Goal: Task Accomplishment & Management: Complete application form

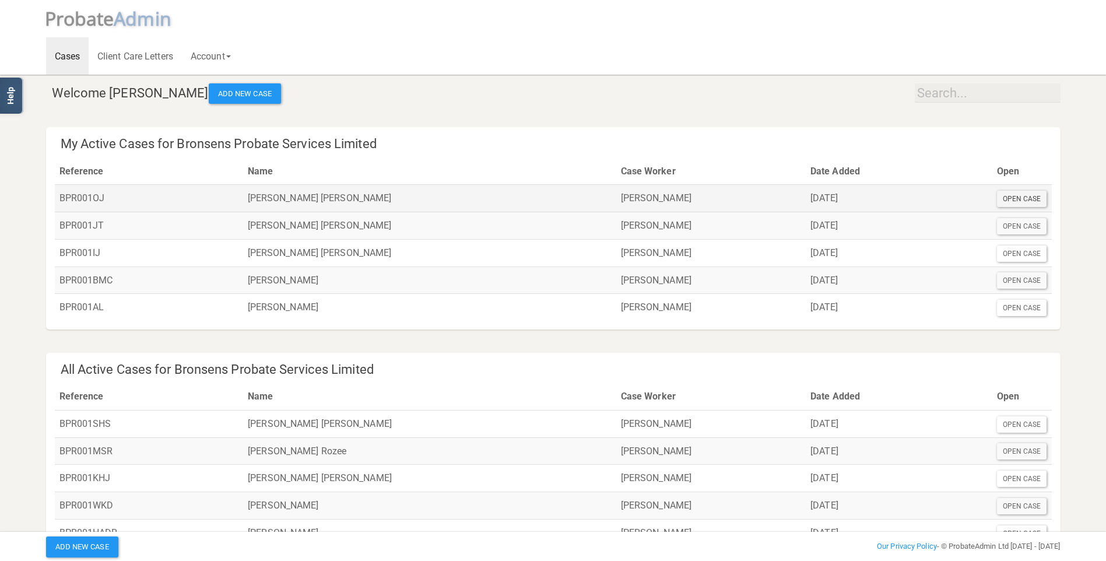
click at [1036, 199] on div "Open Case" at bounding box center [1022, 199] width 50 height 16
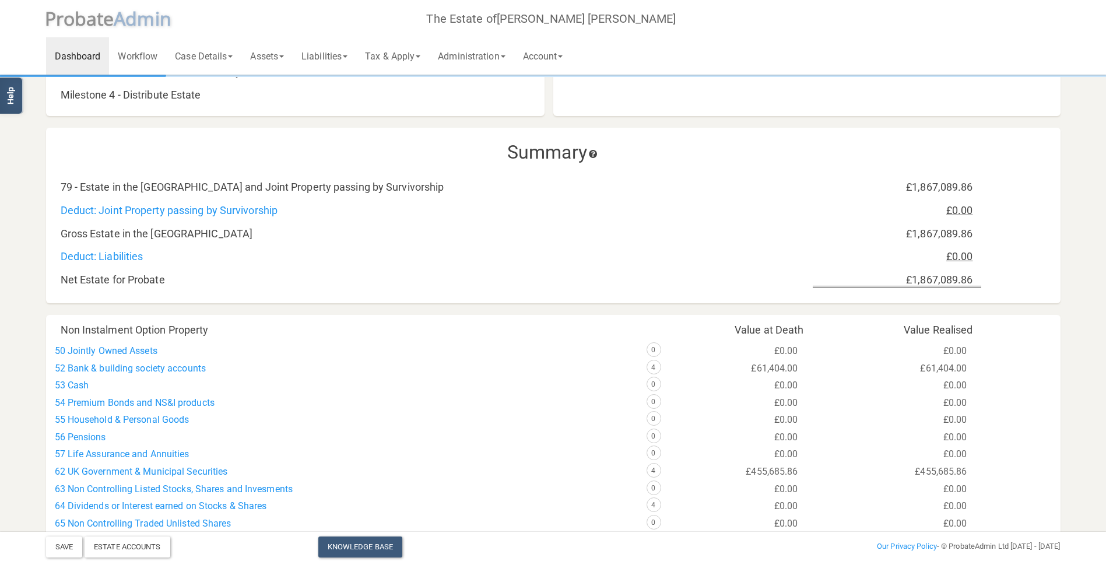
scroll to position [117, 0]
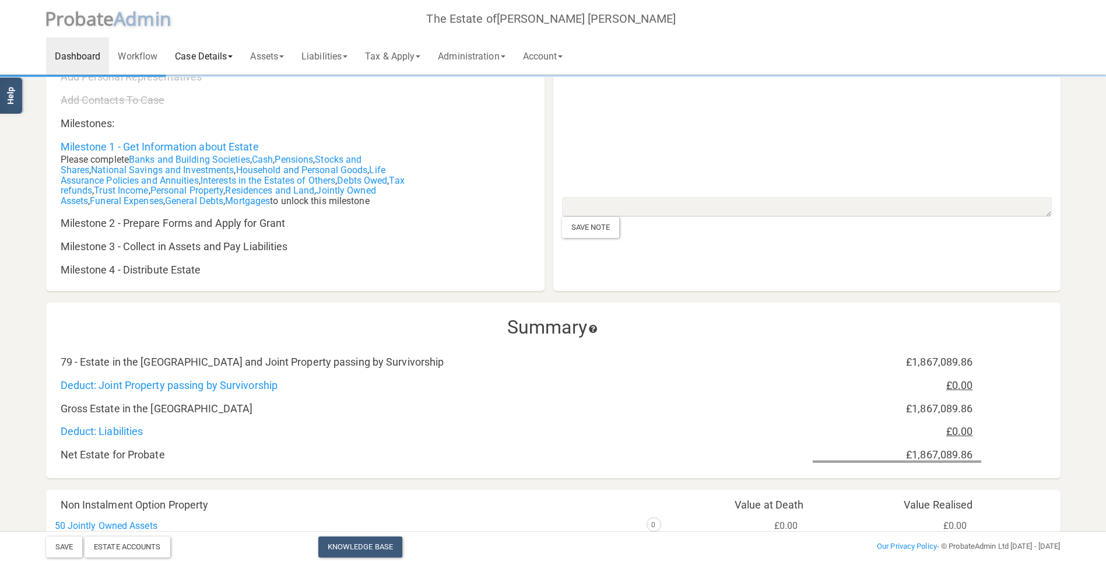
click at [204, 48] on link "Case Details" at bounding box center [203, 55] width 75 height 37
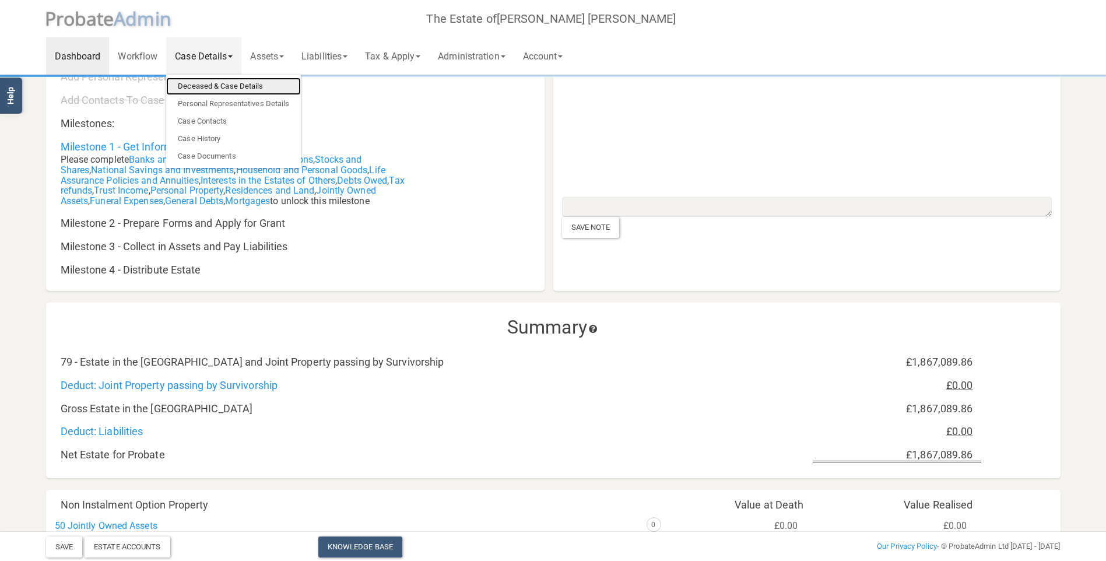
click at [211, 85] on link "Deceased & Case Details" at bounding box center [233, 86] width 135 height 17
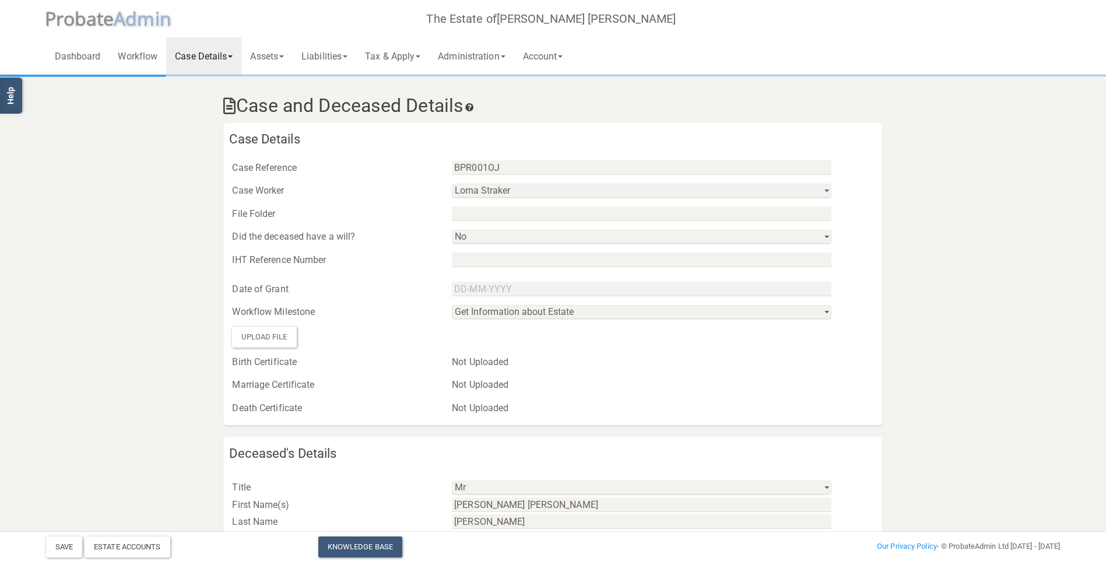
scroll to position [58, 0]
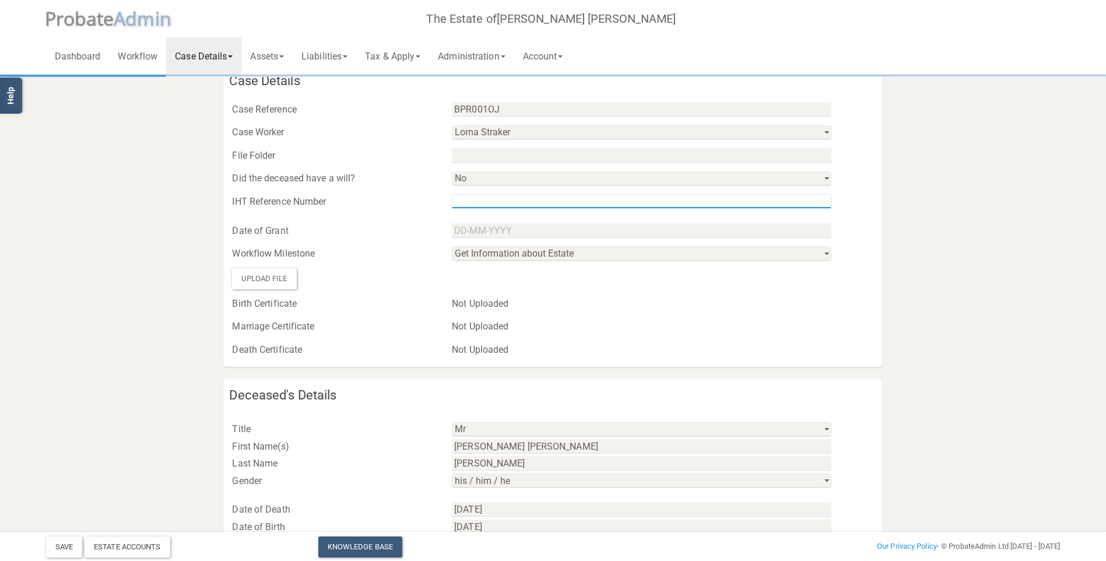
click at [504, 204] on input "text" at bounding box center [642, 201] width 380 height 15
click at [503, 199] on input "text" at bounding box center [642, 201] width 380 height 15
click at [492, 204] on input "text" at bounding box center [642, 201] width 380 height 15
type input "F305279/25N"
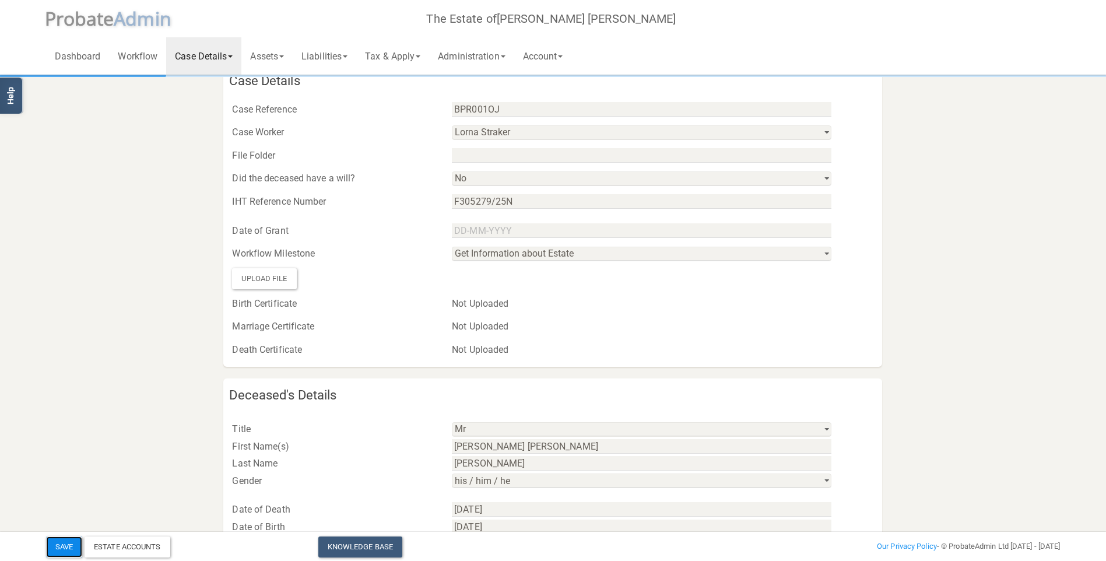
click at [65, 553] on button "Save" at bounding box center [64, 547] width 36 height 21
click at [281, 58] on link "Assets" at bounding box center [266, 55] width 51 height 37
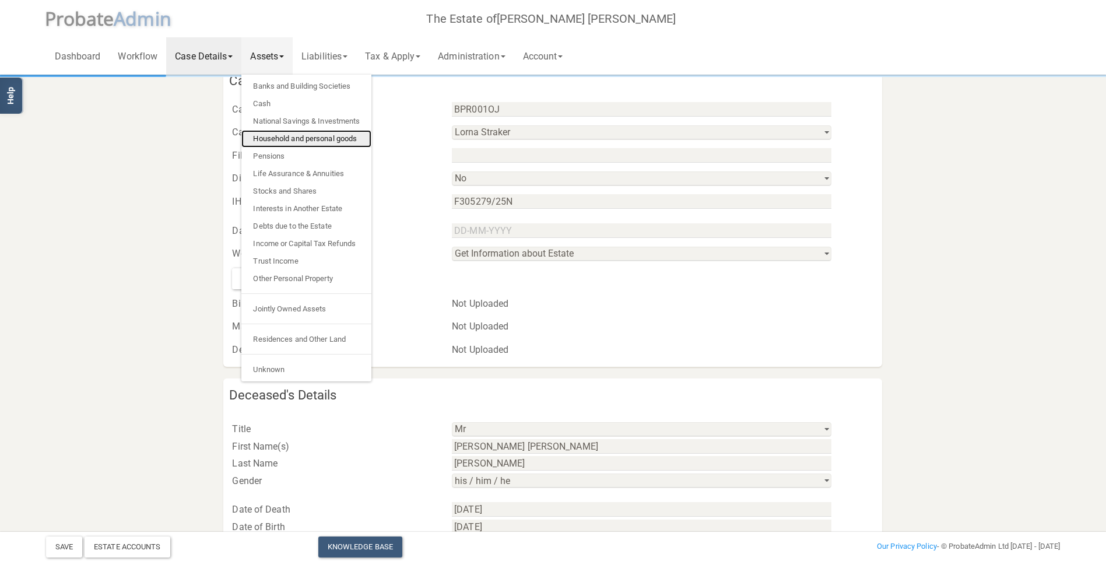
click at [328, 145] on link "Household and personal goods" at bounding box center [306, 138] width 130 height 17
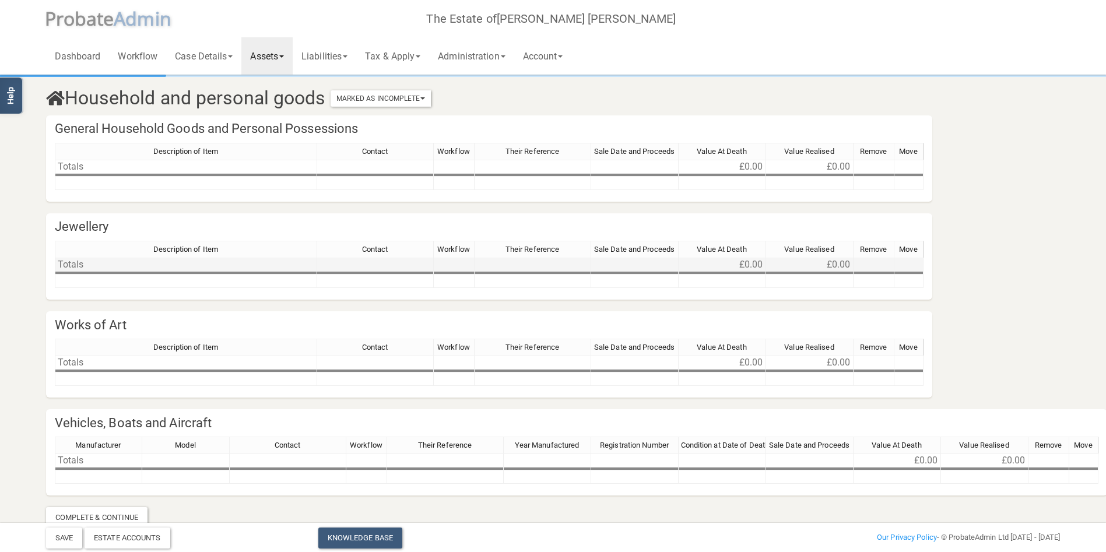
click at [140, 263] on td "Totals" at bounding box center [186, 265] width 262 height 14
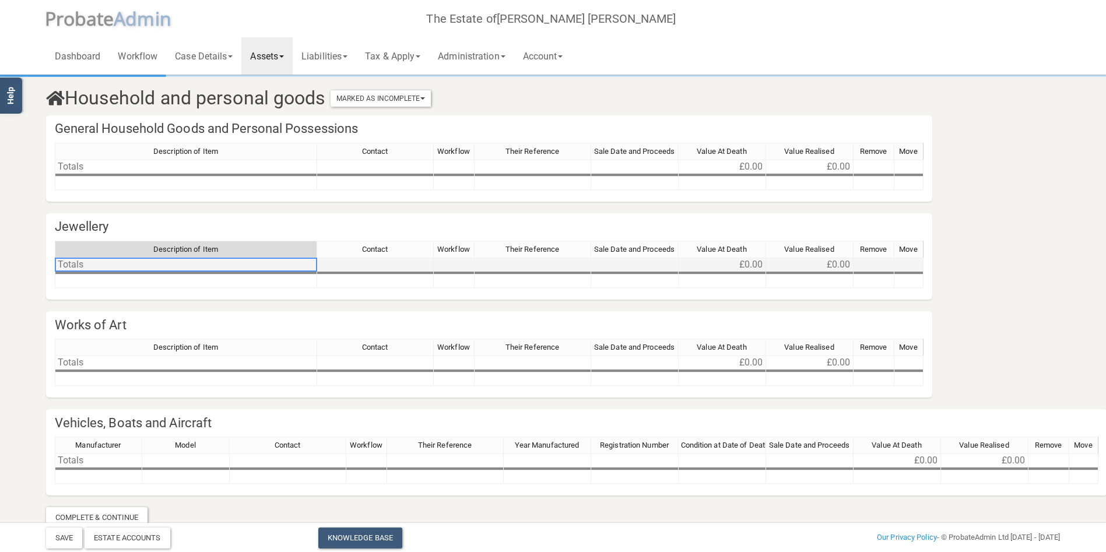
click at [122, 262] on td "Totals" at bounding box center [186, 265] width 262 height 14
click at [112, 262] on td "Totals" at bounding box center [186, 265] width 262 height 14
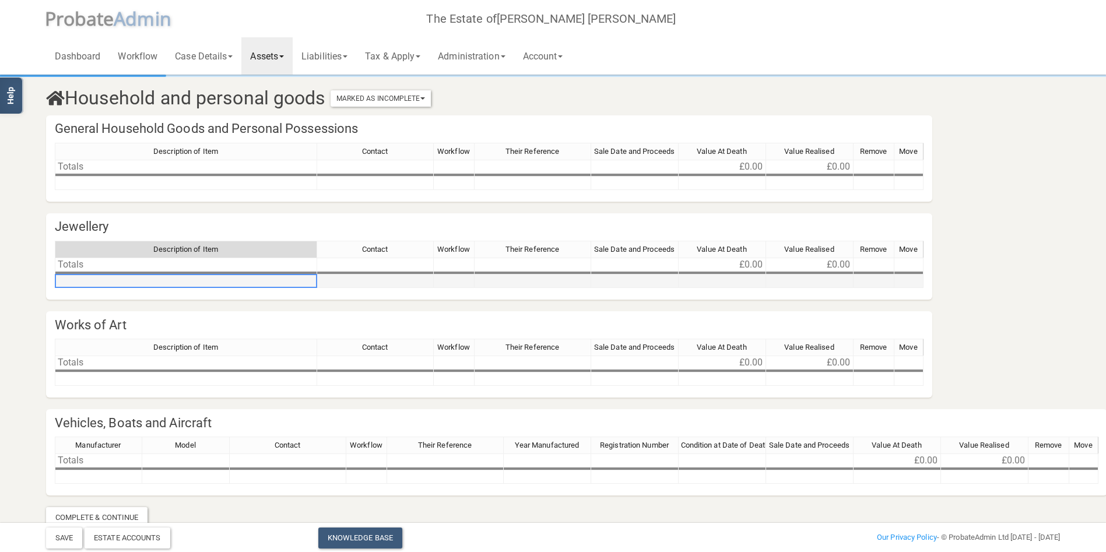
click at [110, 284] on td at bounding box center [186, 281] width 262 height 13
click at [111, 277] on td at bounding box center [186, 281] width 262 height 13
type textarea "18ct gold cufflinks"
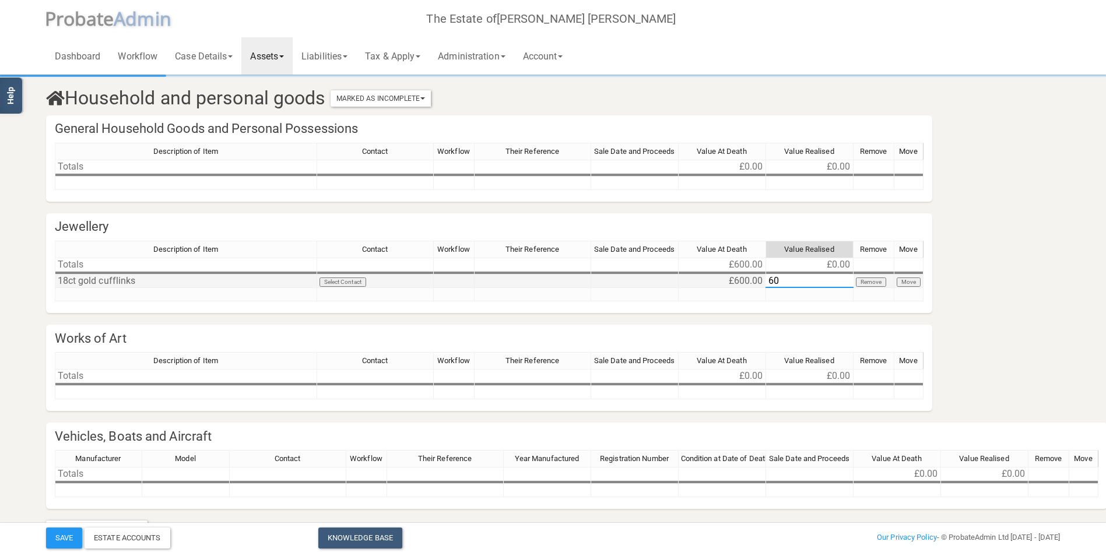
type textarea "600"
click at [59, 303] on div "Description of Item Contact Workflow Their Reference Sale Date and Proceeds Val…" at bounding box center [489, 276] width 869 height 71
click at [77, 293] on td at bounding box center [186, 294] width 262 height 13
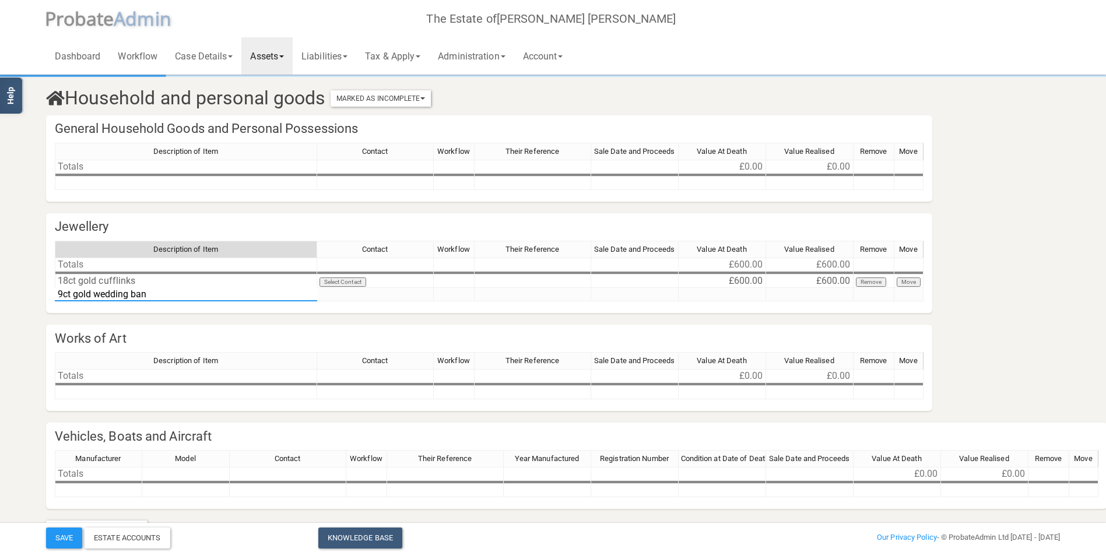
type textarea "9ct gold wedding band"
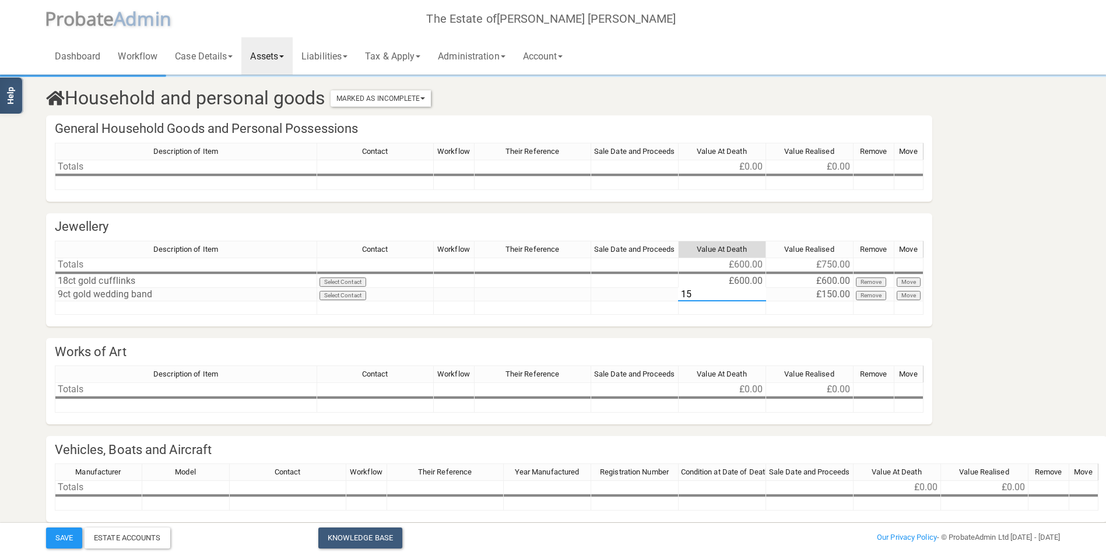
type textarea "150"
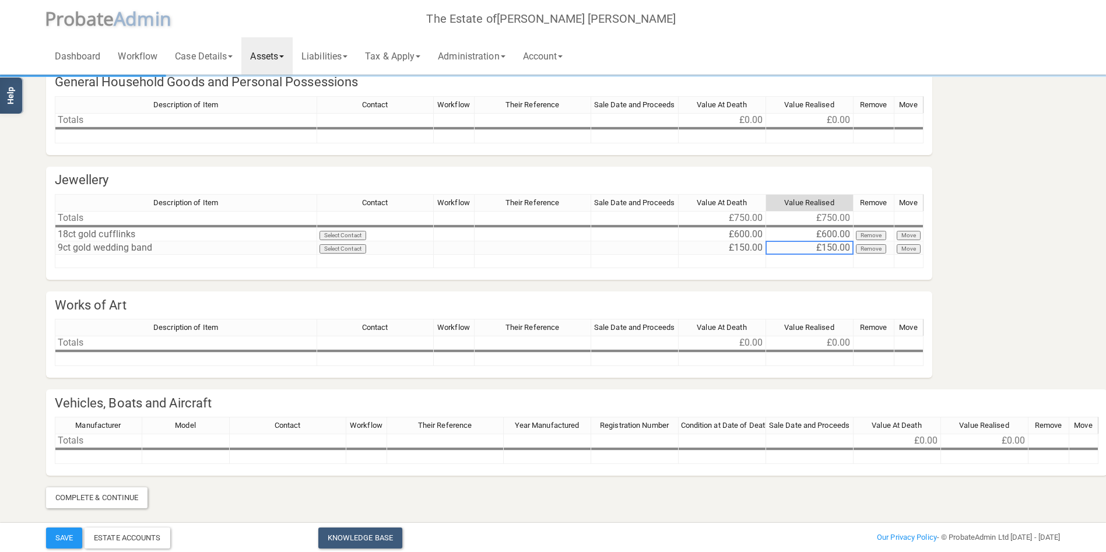
click at [111, 367] on div "Description of Item Contact Workflow Their Reference Sale Date and Proceeds Val…" at bounding box center [489, 348] width 869 height 58
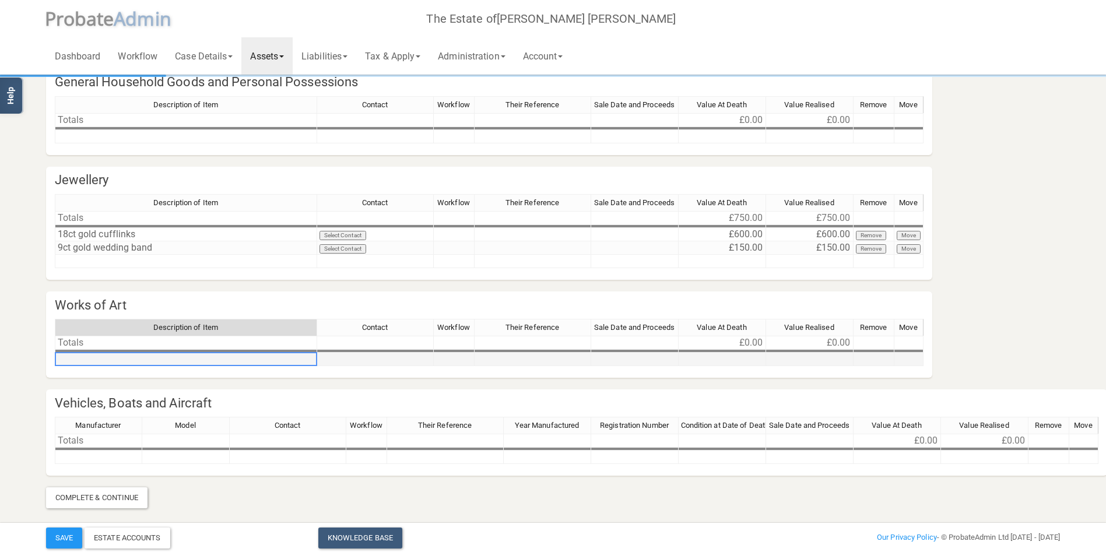
click at [55, 365] on div "Description of Item Contact Workflow Their Reference Sale Date and Proceeds Val…" at bounding box center [55, 342] width 0 height 47
click at [118, 364] on td at bounding box center [186, 359] width 262 height 13
type textarea "19 Century portrait of a gentlemen oil on canvas"
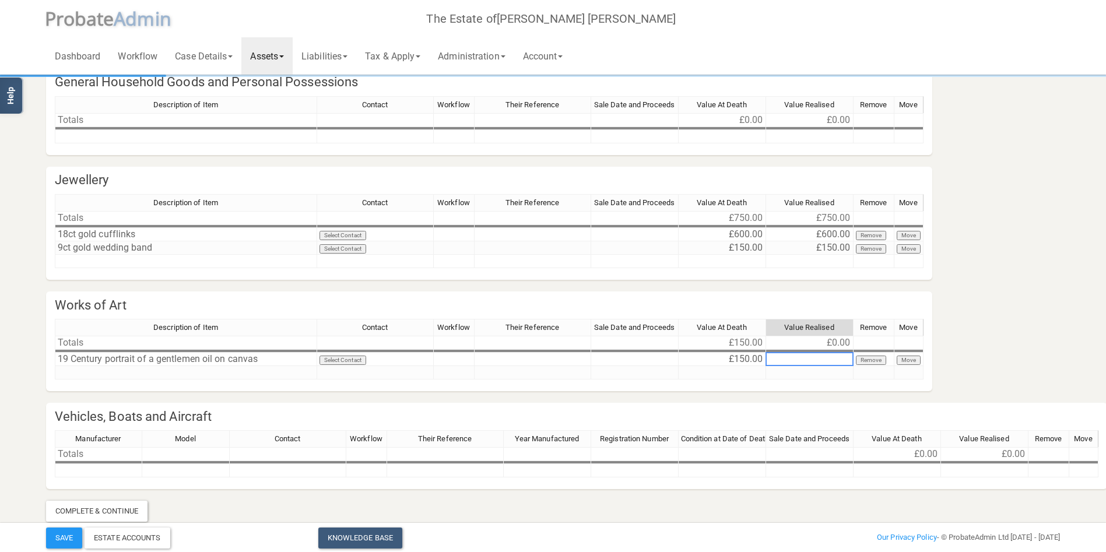
type textarea "150"
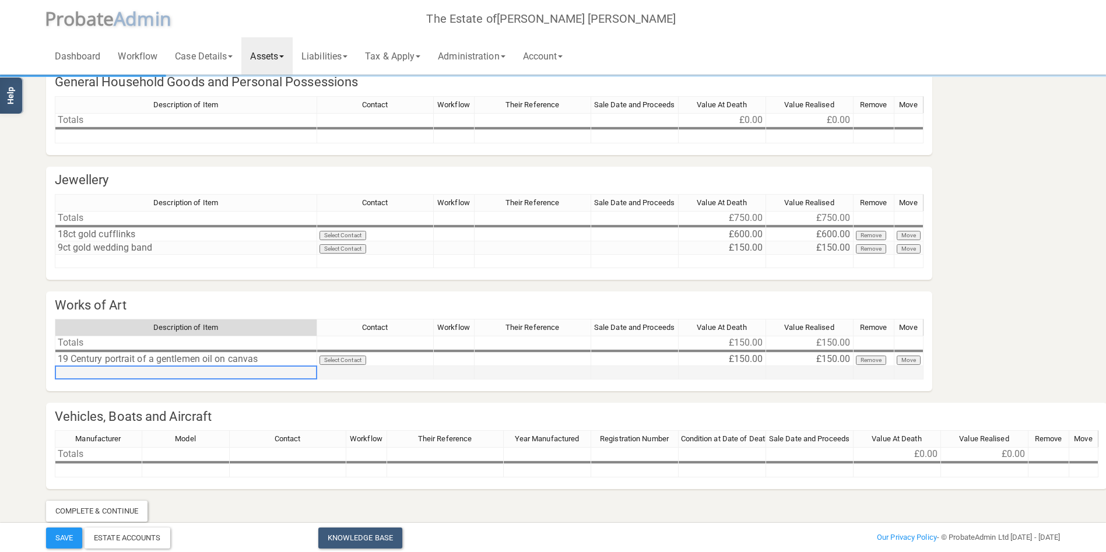
click at [160, 372] on td at bounding box center [186, 372] width 262 height 13
type textarea "[PERSON_NAME] Girl by the water"
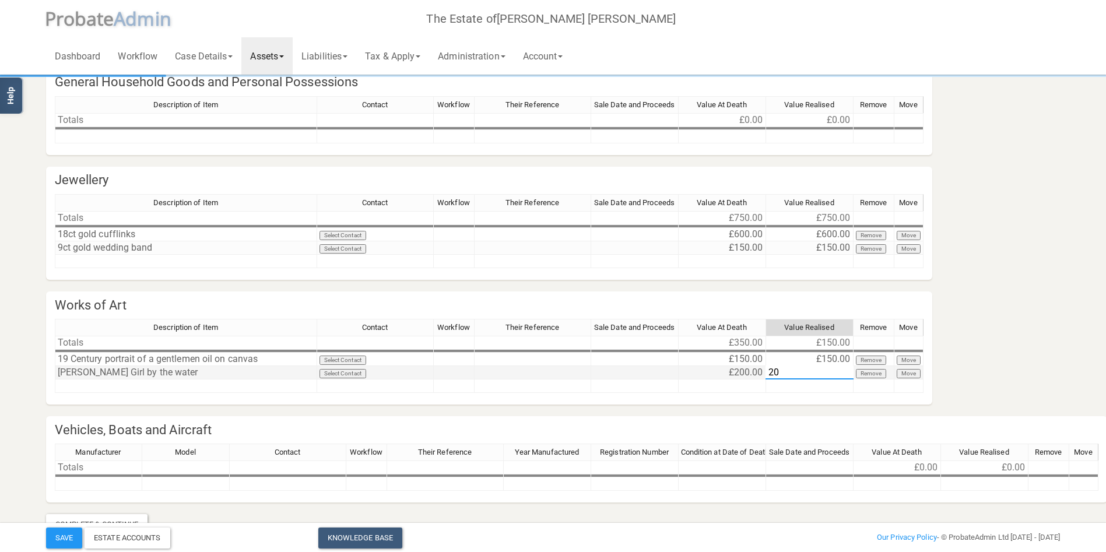
type textarea "200"
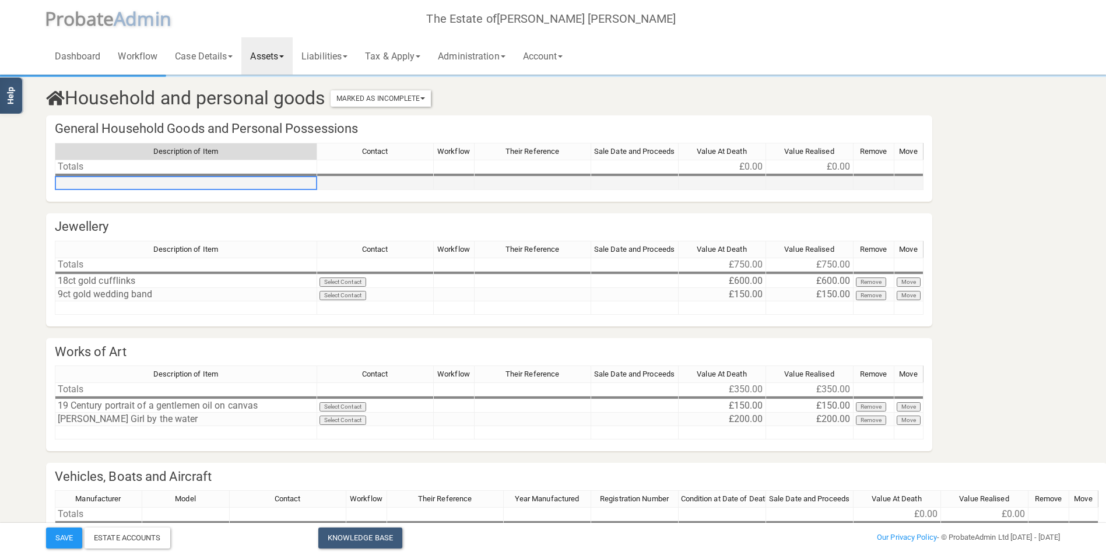
click at [186, 185] on td at bounding box center [186, 183] width 262 height 13
click at [176, 183] on td at bounding box center [186, 183] width 262 height 13
click at [174, 183] on td at bounding box center [186, 183] width 262 height 13
type textarea "Garden items"
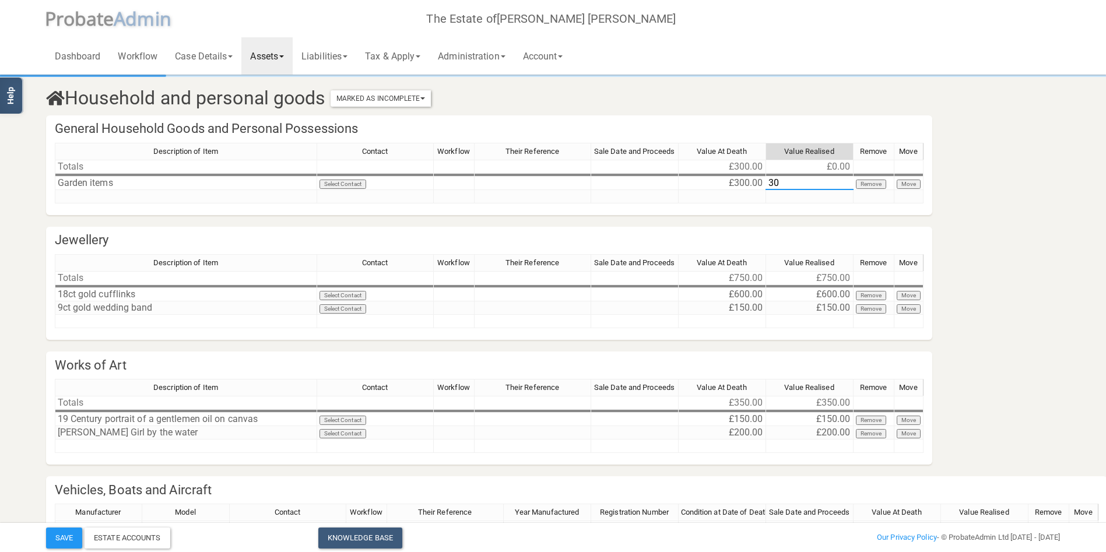
type textarea "300"
click at [102, 197] on td at bounding box center [186, 196] width 262 height 13
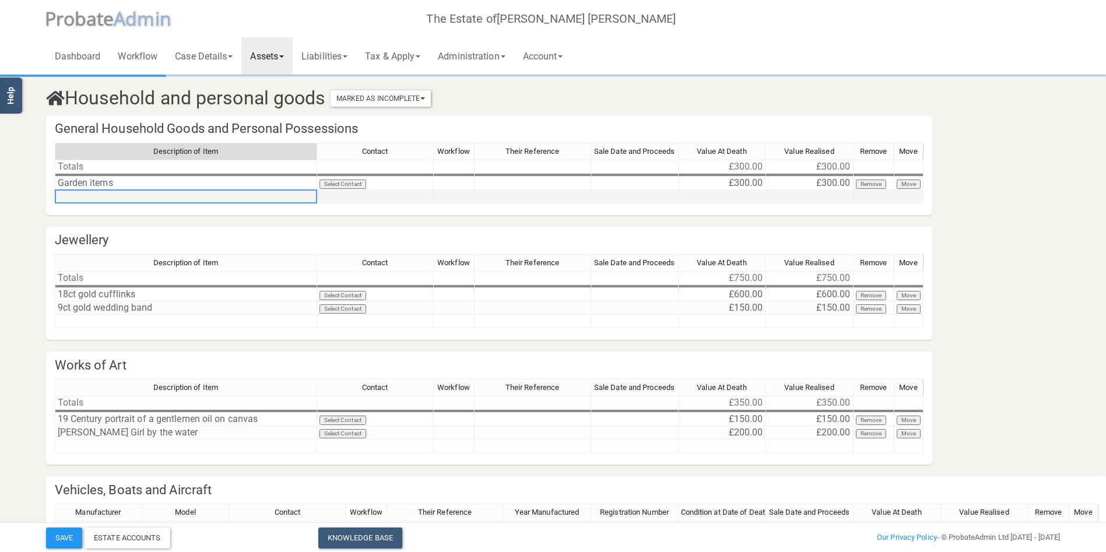
click at [160, 197] on td at bounding box center [186, 196] width 262 height 13
type textarea "Silverware"
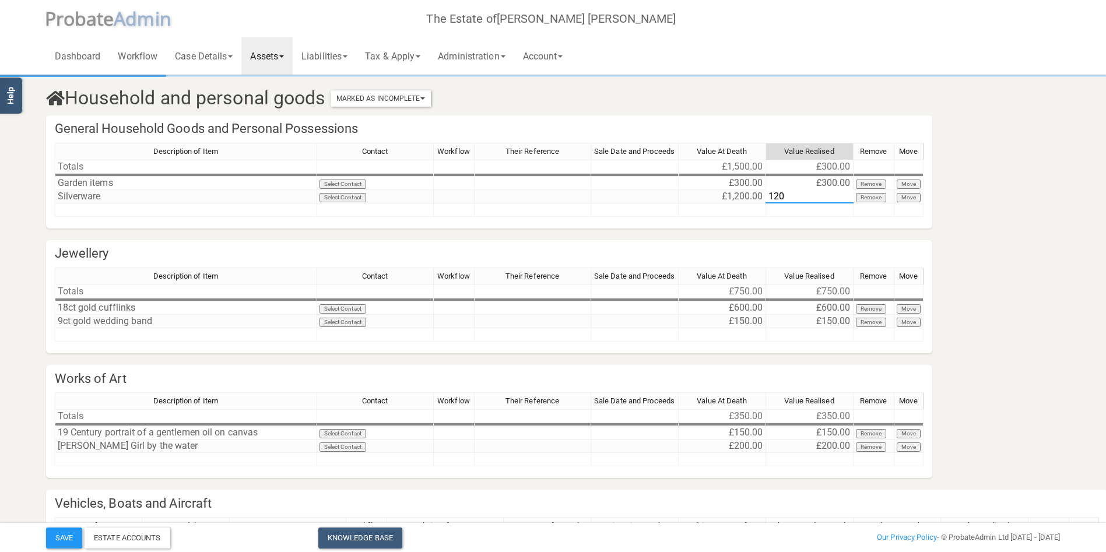
type textarea "1200"
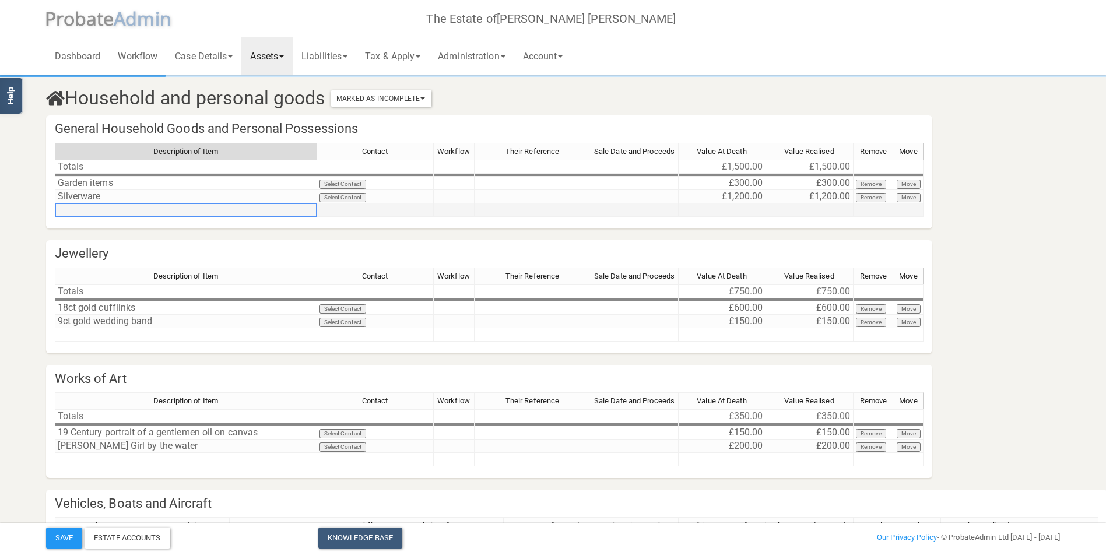
click at [188, 205] on td at bounding box center [186, 210] width 262 height 13
click at [187, 205] on td at bounding box center [186, 210] width 262 height 13
type textarea "Clocks"
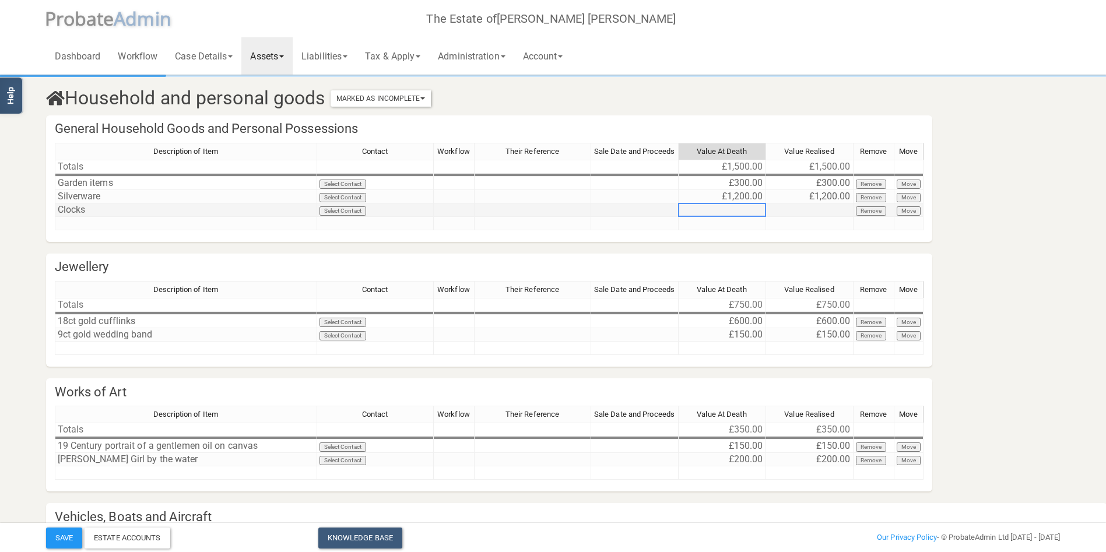
click at [743, 209] on td at bounding box center [722, 210] width 87 height 13
type textarea "250"
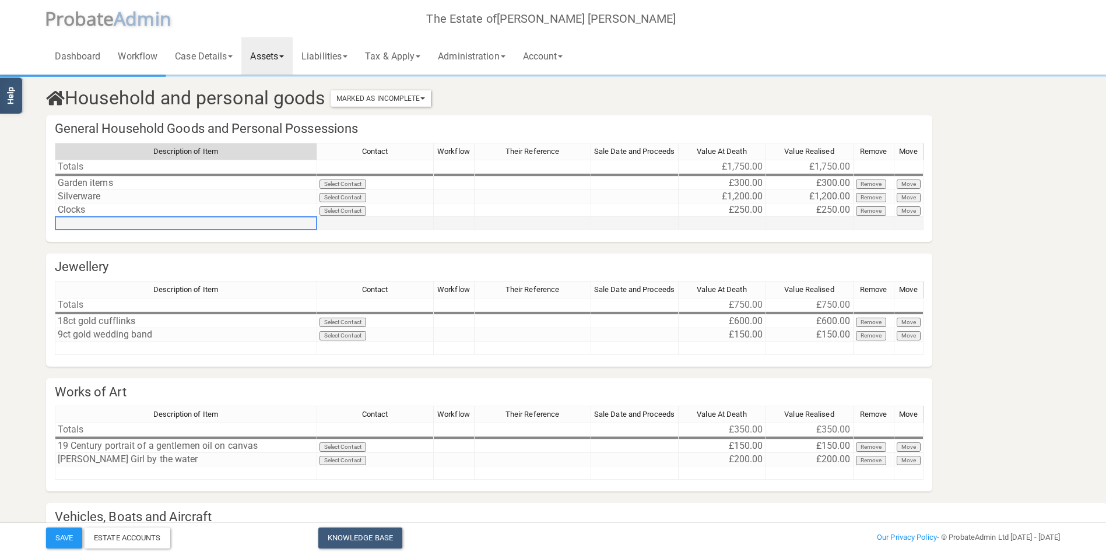
click at [147, 222] on td at bounding box center [186, 223] width 262 height 13
type textarea "Books"
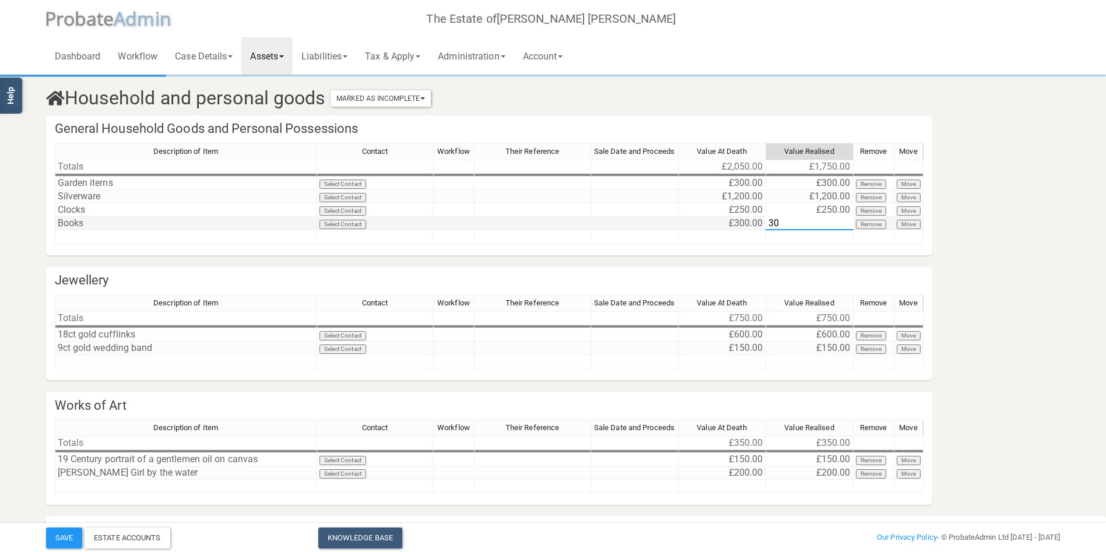
type textarea "300"
click at [115, 241] on td at bounding box center [186, 236] width 262 height 13
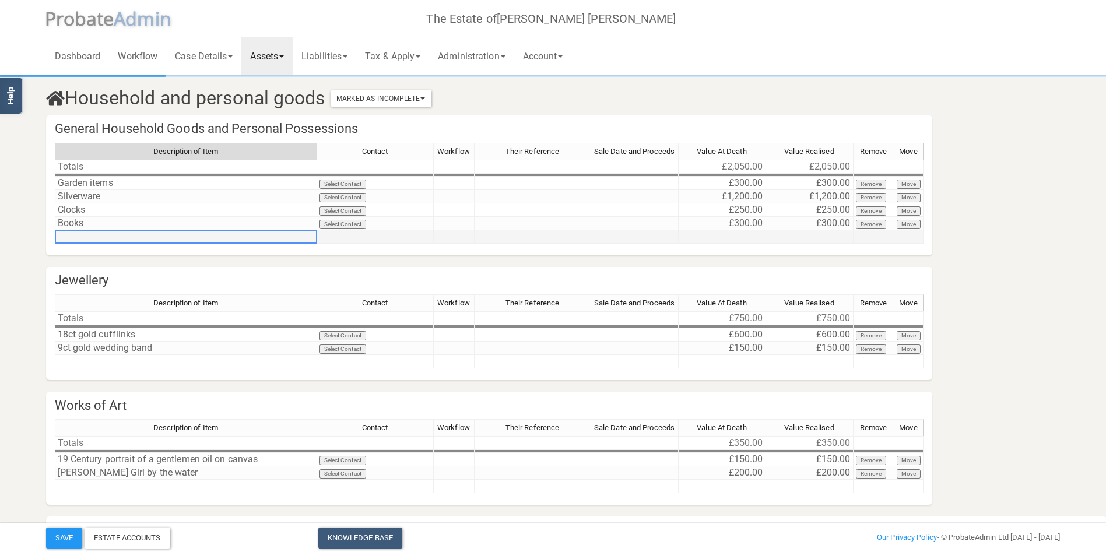
click at [87, 239] on td at bounding box center [186, 236] width 262 height 13
type textarea "Claret jugs"
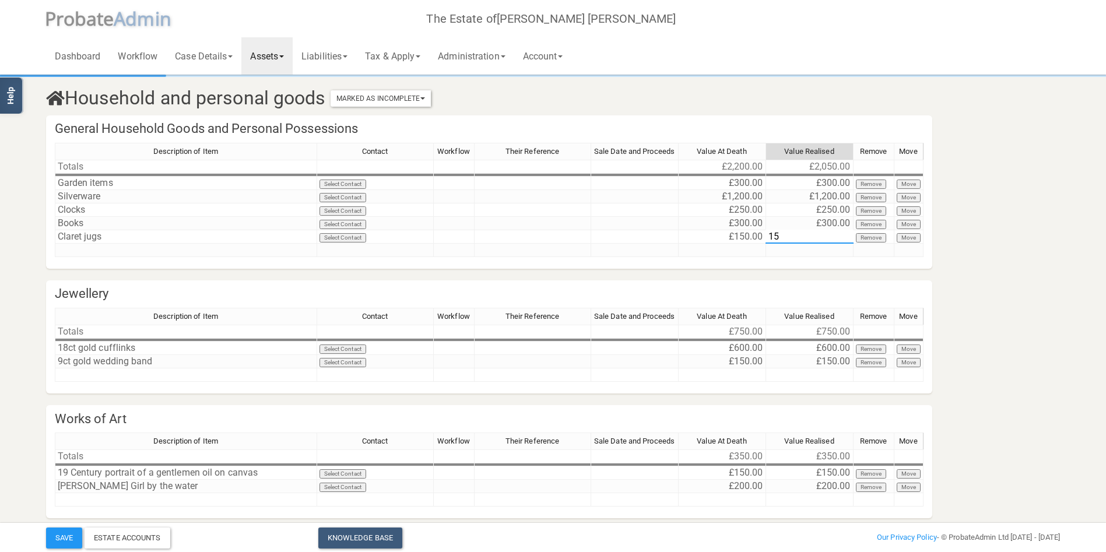
type textarea "150"
click at [133, 248] on td at bounding box center [186, 250] width 262 height 13
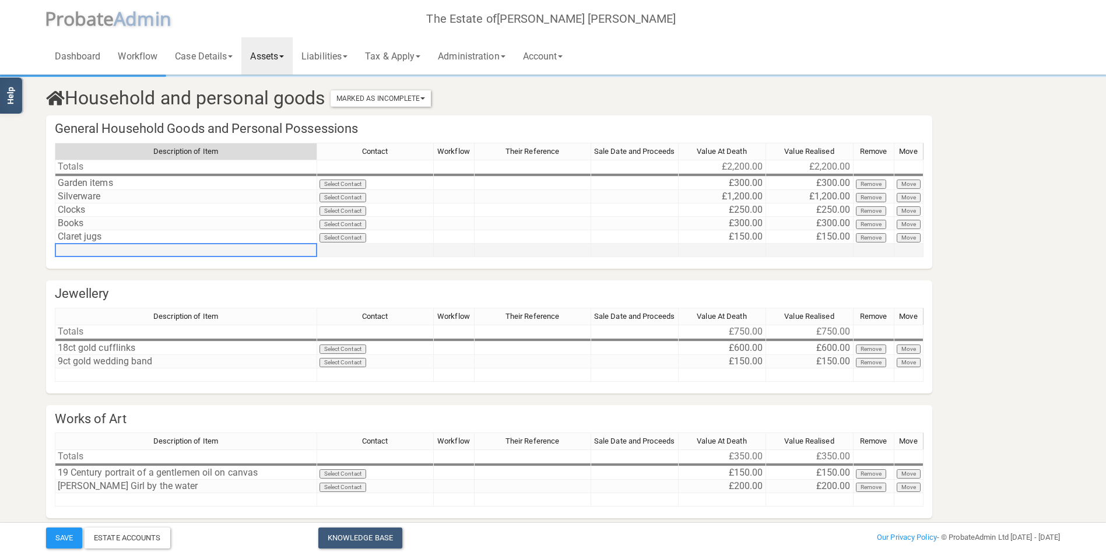
click at [109, 253] on td at bounding box center [186, 250] width 262 height 13
click at [111, 248] on td at bounding box center [186, 250] width 262 height 13
click at [160, 248] on textarea "Miscellaneous furniture, art work" at bounding box center [186, 250] width 262 height 14
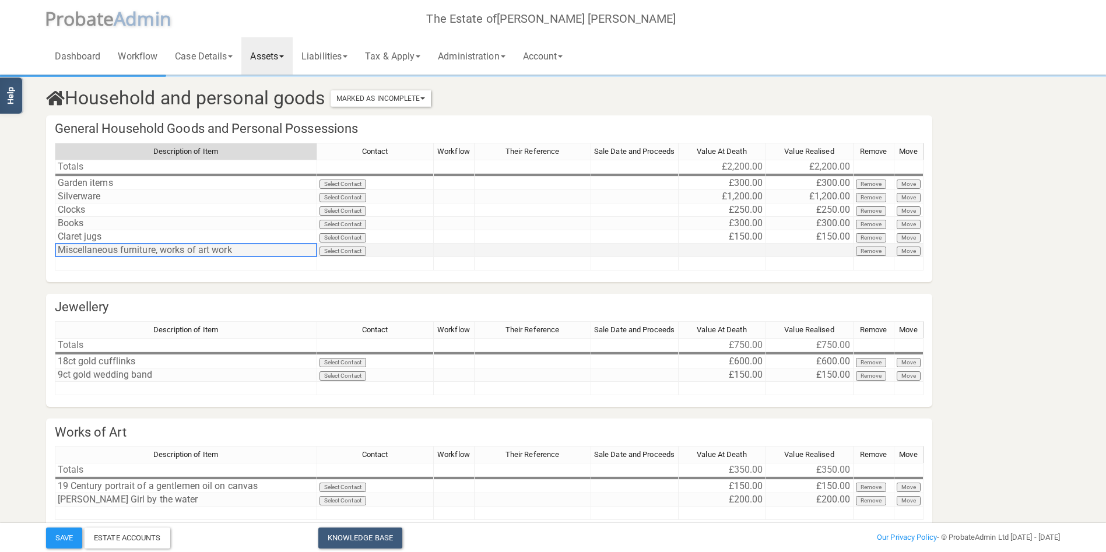
click at [212, 244] on td "Miscellaneous furniture, works of art work" at bounding box center [186, 250] width 262 height 13
click at [212, 251] on td "Miscellaneous furniture, works of art work" at bounding box center [186, 250] width 262 height 13
click at [251, 247] on td "Miscellaneous furniture, works of art work" at bounding box center [186, 250] width 262 height 13
type textarea "Miscellaneous furniture, works of art, rugs and [GEOGRAPHIC_DATA]"
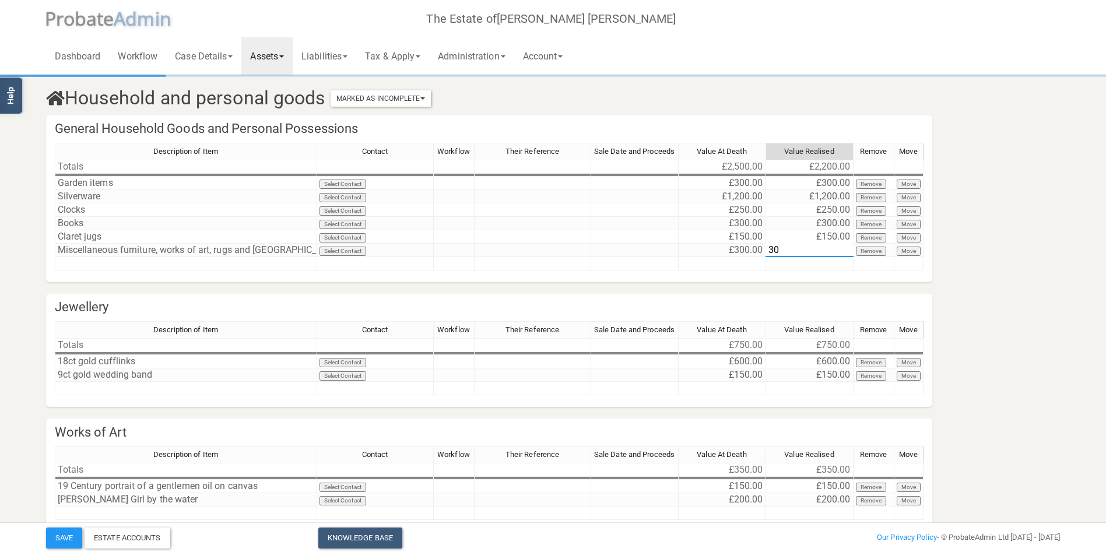
type textarea "300"
click at [132, 262] on td at bounding box center [186, 263] width 262 height 13
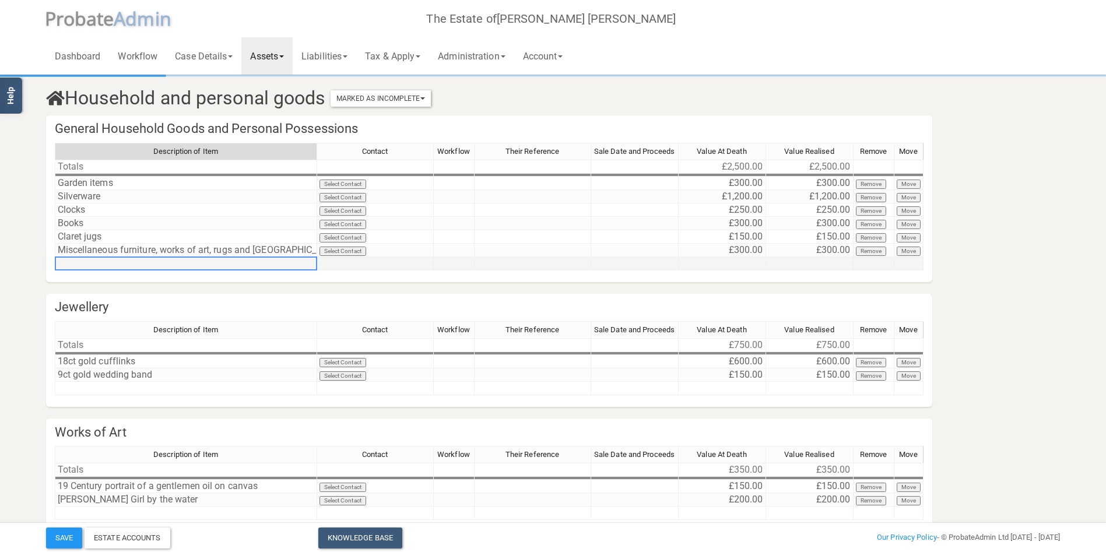
click at [129, 264] on td at bounding box center [186, 263] width 262 height 13
click at [131, 261] on textarea "[PERSON_NAME]' chopping board" at bounding box center [186, 264] width 262 height 14
type textarea "[PERSON_NAME] 'mouseman' chopping board"
click at [55, 257] on div "Description of Item Contact Workflow Their Reference Sale Date and Proceeds Val…" at bounding box center [55, 207] width 0 height 128
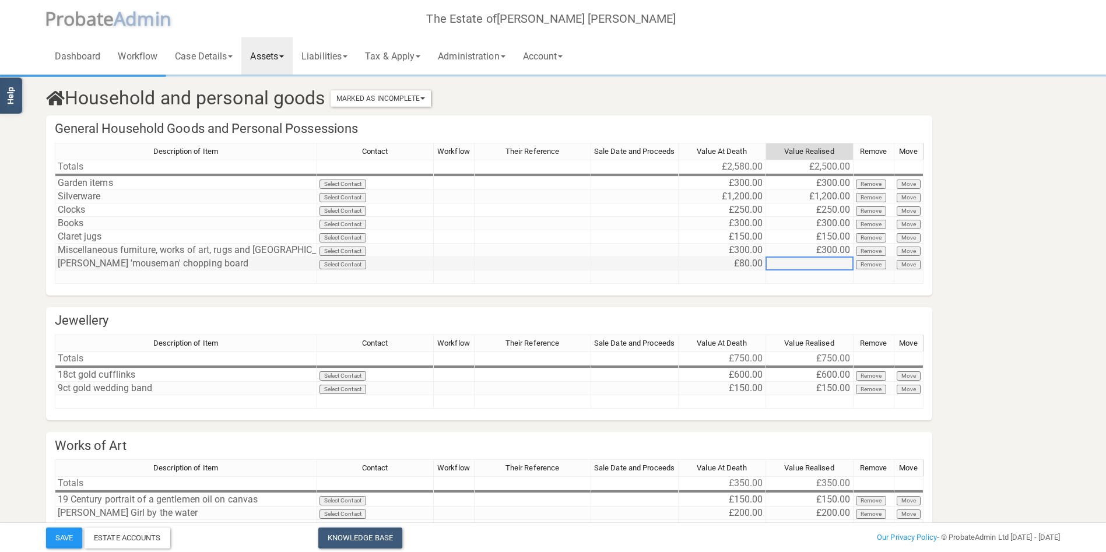
type textarea "80"
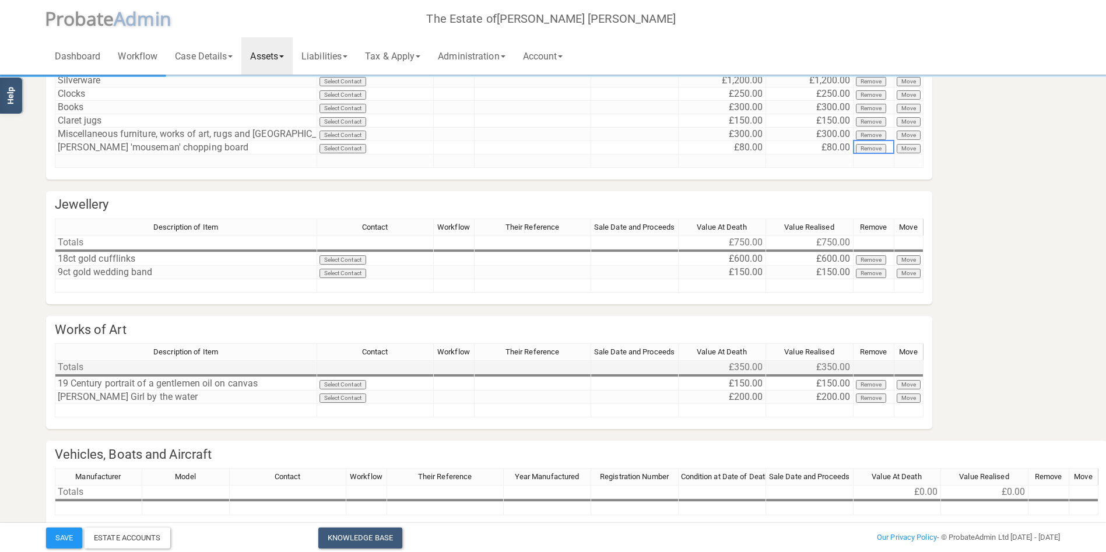
scroll to position [168, 0]
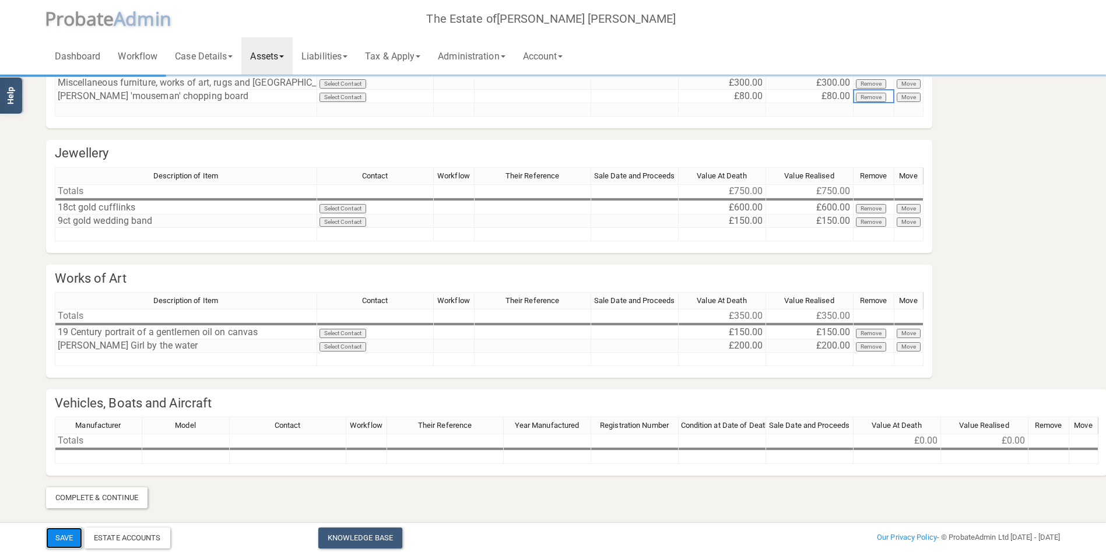
click at [59, 538] on button "Save" at bounding box center [64, 538] width 36 height 21
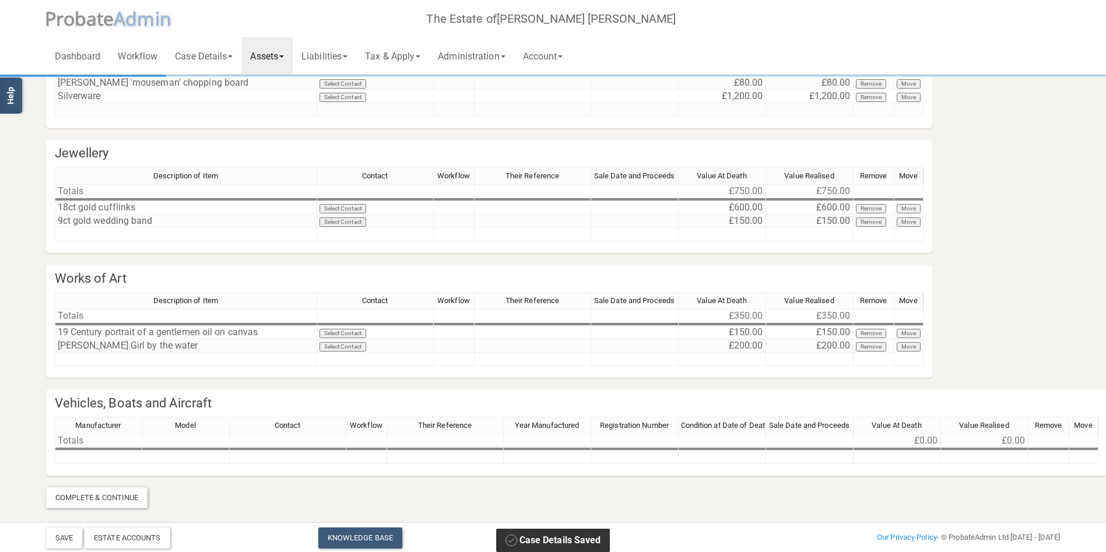
click at [278, 48] on link "Assets" at bounding box center [266, 55] width 51 height 37
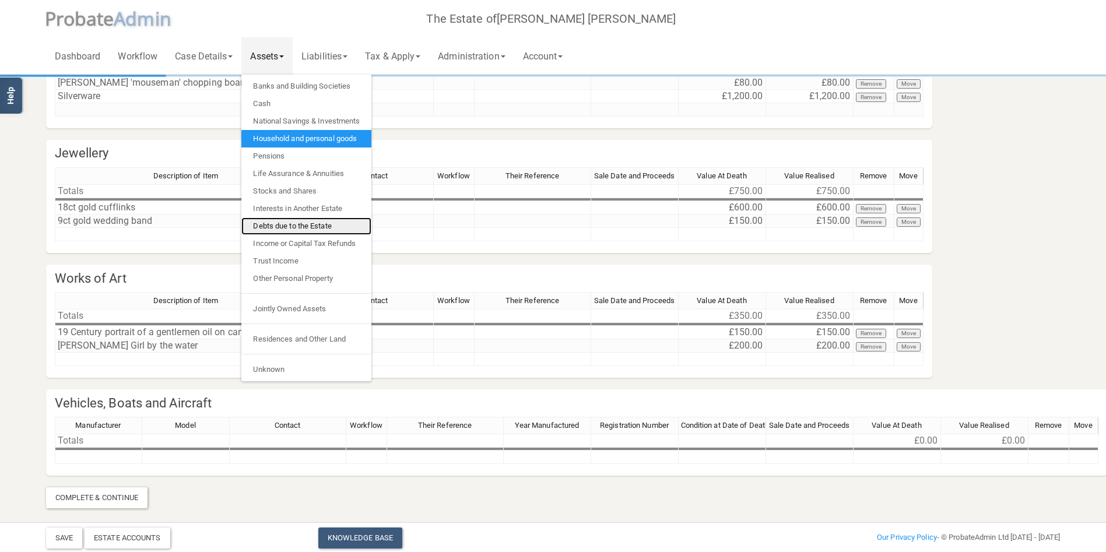
click at [290, 225] on link "Debts due to the Estate" at bounding box center [306, 226] width 130 height 17
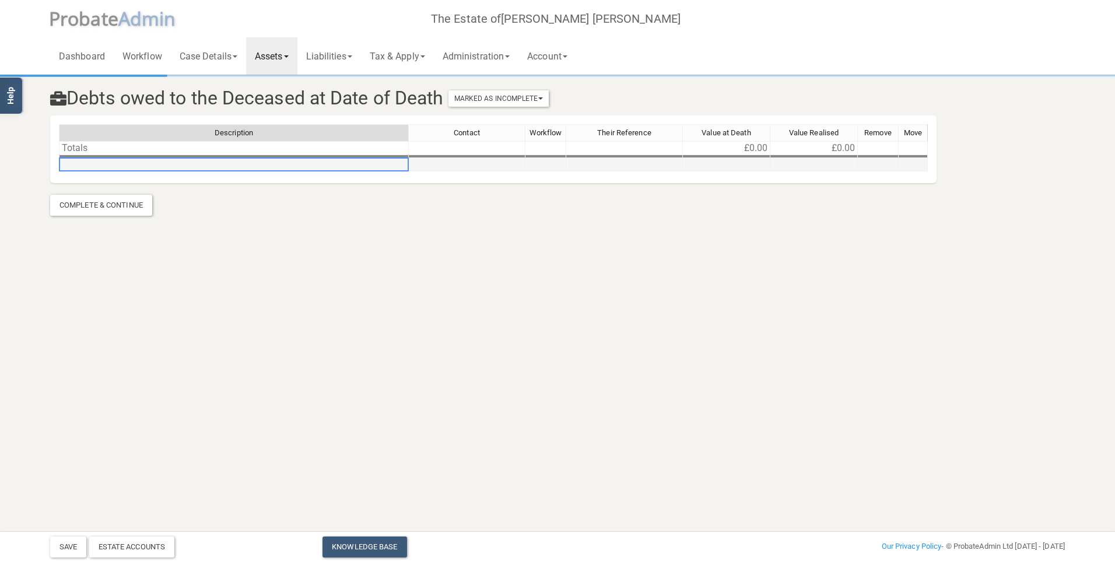
click at [152, 168] on td at bounding box center [234, 164] width 350 height 13
type textarea "Council tax refund"
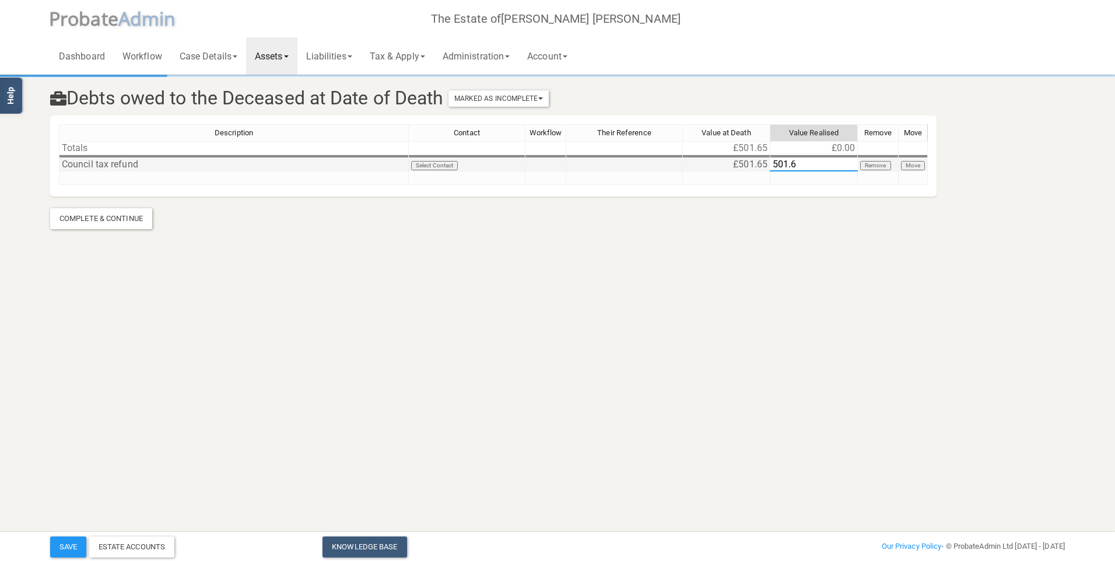
type textarea "501.65"
click at [69, 551] on button "Save" at bounding box center [68, 547] width 36 height 21
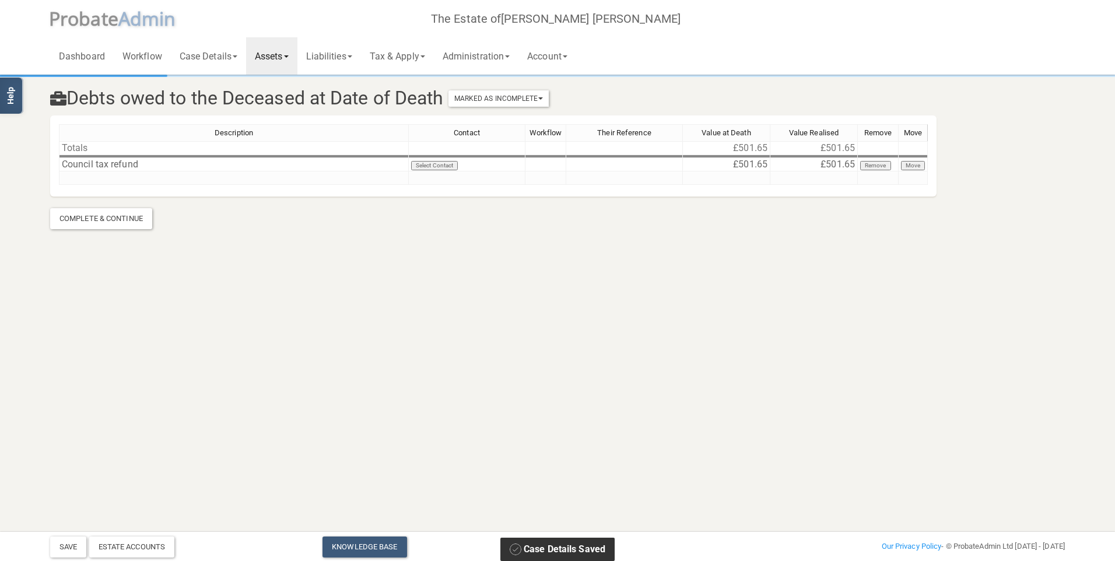
click at [284, 52] on link "Assets" at bounding box center [271, 55] width 51 height 37
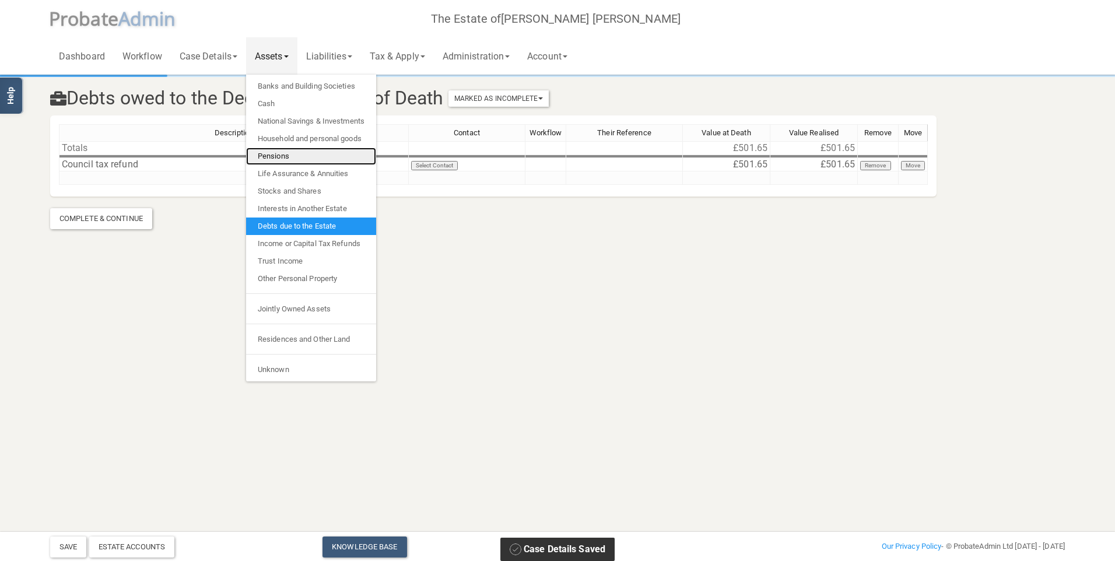
click at [287, 157] on link "Pensions" at bounding box center [311, 156] width 130 height 17
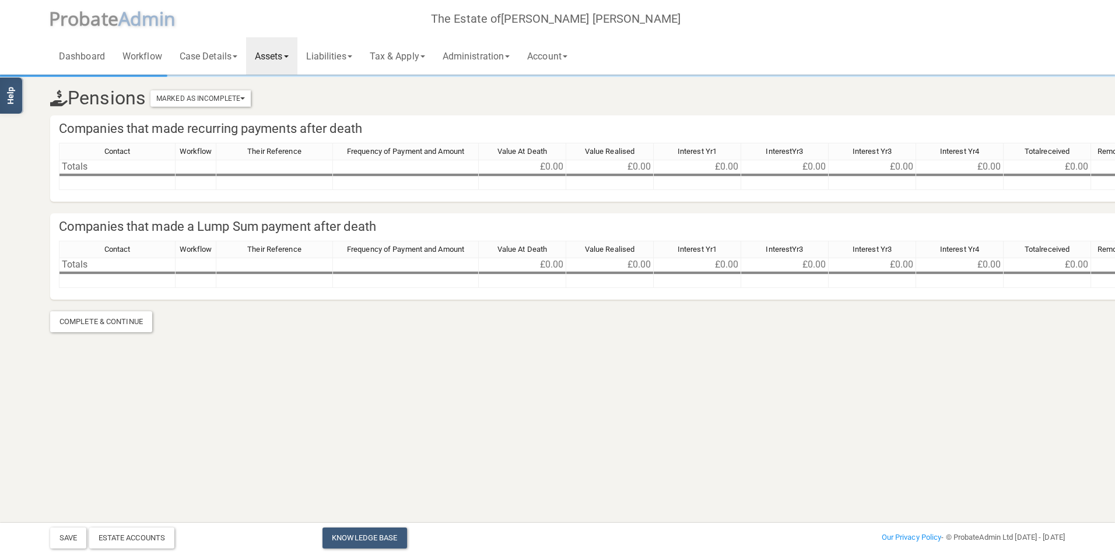
click at [282, 52] on link "Assets" at bounding box center [271, 55] width 51 height 37
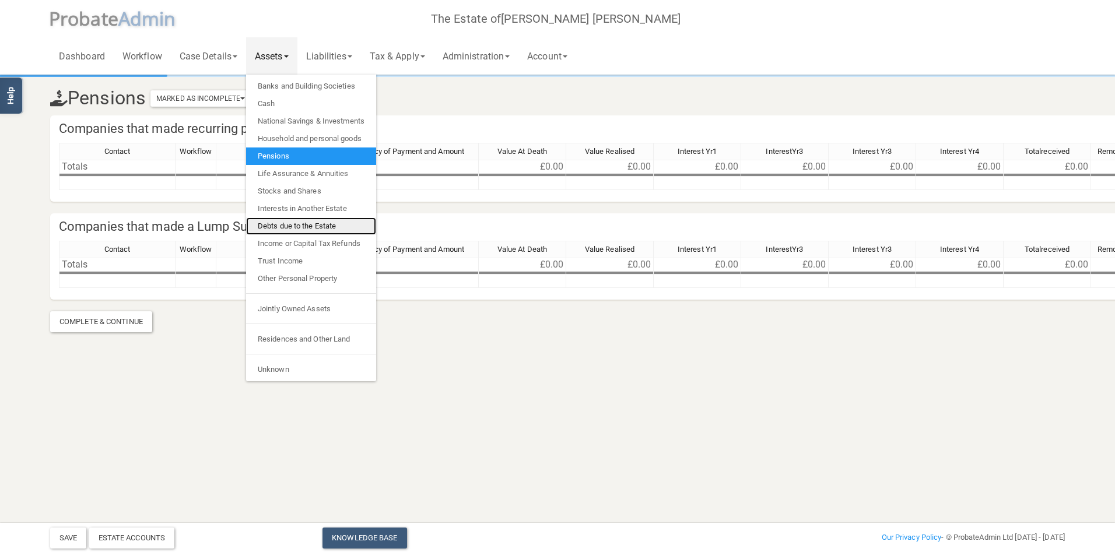
click at [310, 227] on link "Debts due to the Estate" at bounding box center [311, 226] width 130 height 17
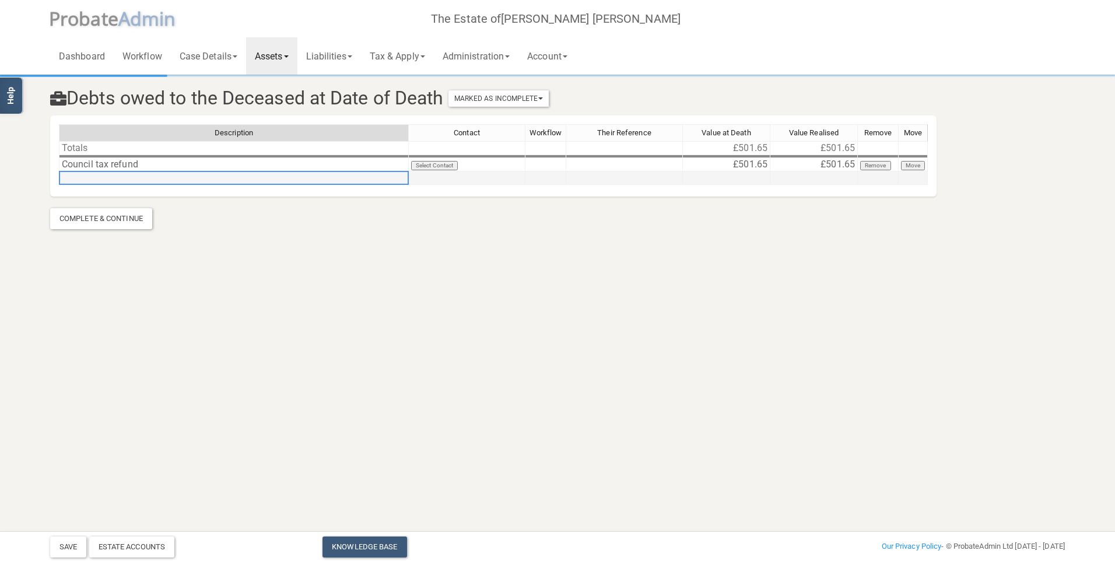
click at [59, 183] on div "Description Contact Workflow Their Reference Value at Death Value Realised Remo…" at bounding box center [59, 154] width 0 height 61
click at [119, 178] on td at bounding box center [234, 177] width 350 height 13
type textarea "USS Pension"
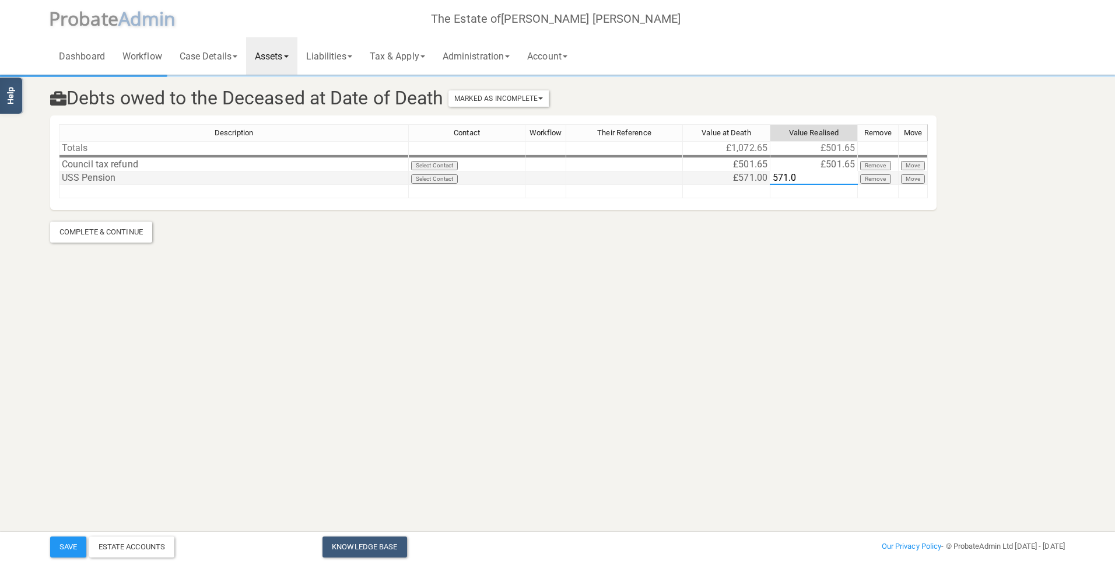
type textarea "571.00"
click at [209, 59] on link "Case Details" at bounding box center [208, 55] width 75 height 37
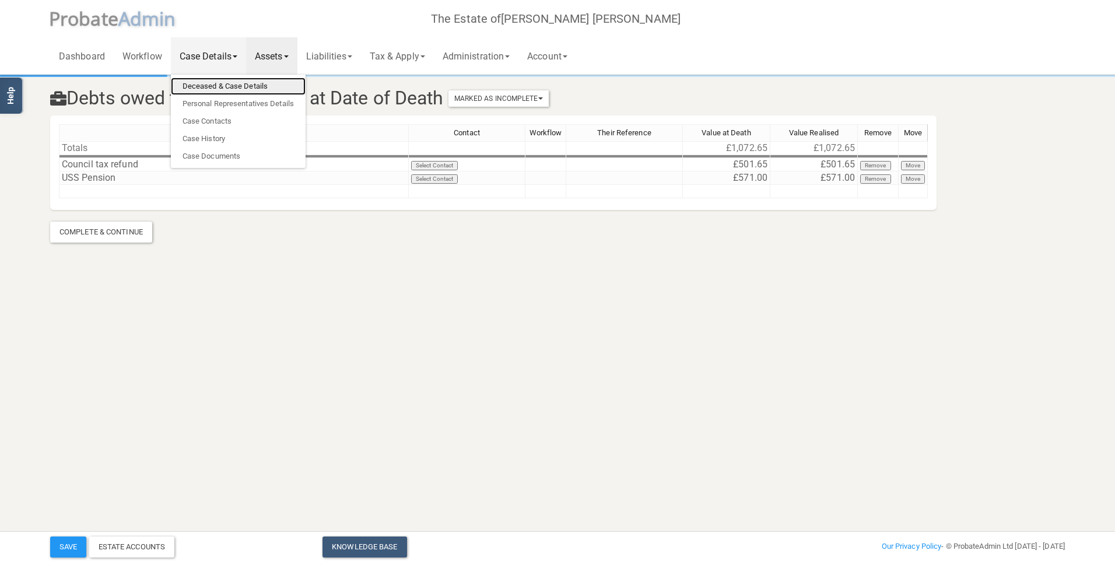
click at [210, 82] on link "Deceased & Case Details" at bounding box center [238, 86] width 135 height 17
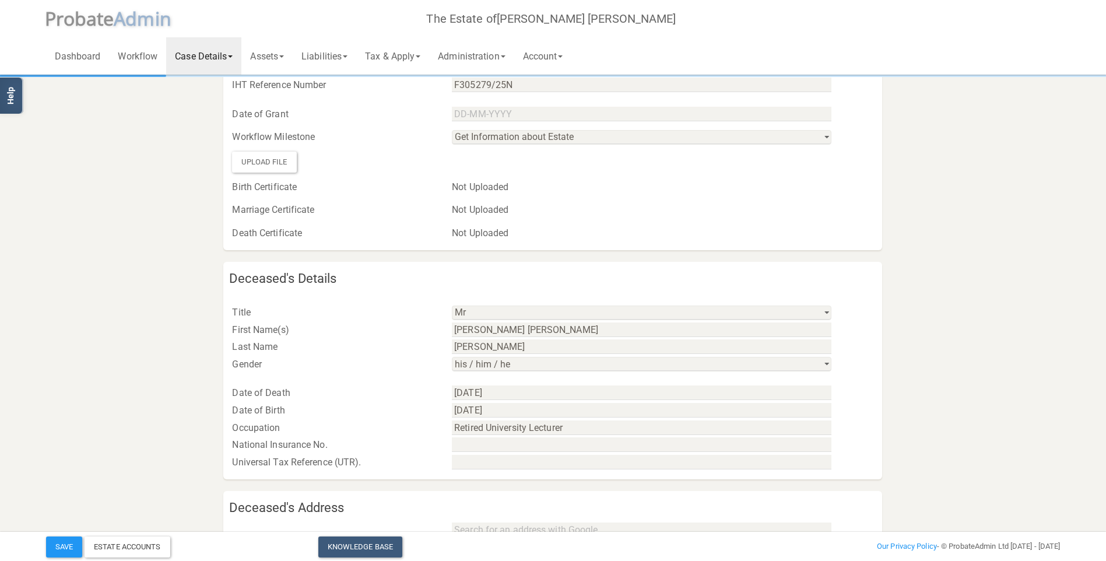
scroll to position [233, 0]
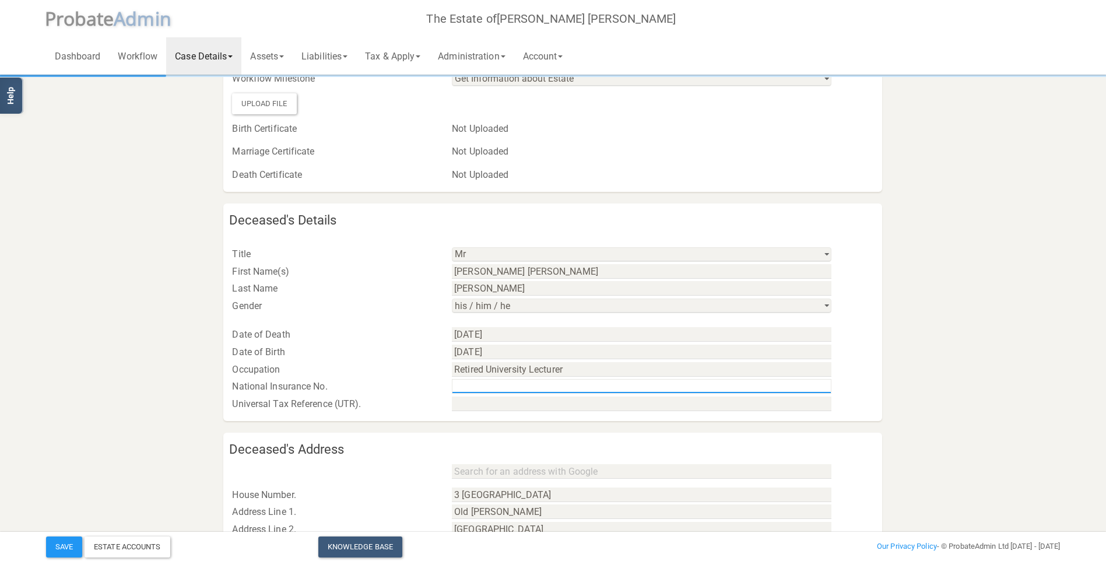
click at [502, 388] on input "text" at bounding box center [642, 386] width 380 height 15
type input "ZP380658B"
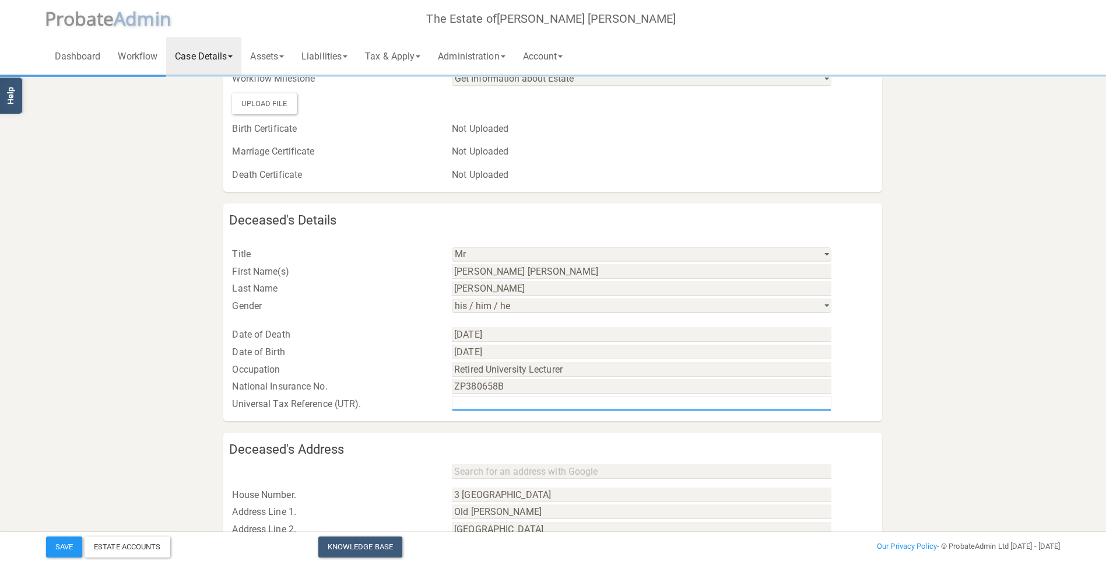
click at [478, 404] on input "text" at bounding box center [642, 404] width 380 height 15
type input "4303667847"
click at [317, 58] on link "Liabilities" at bounding box center [325, 55] width 64 height 37
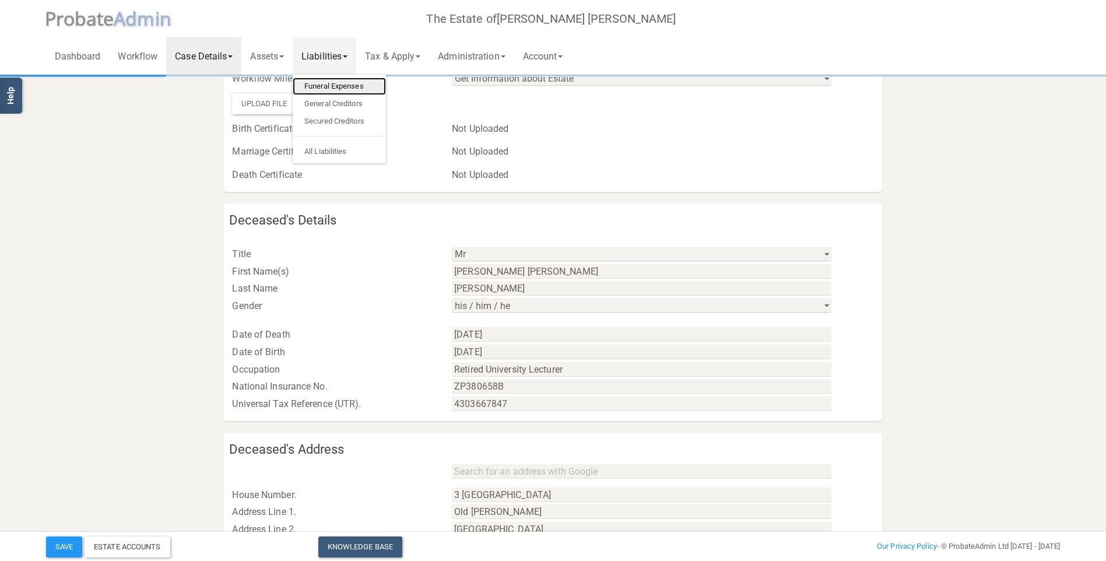
click at [321, 82] on link "Funeral Expenses" at bounding box center [339, 86] width 93 height 17
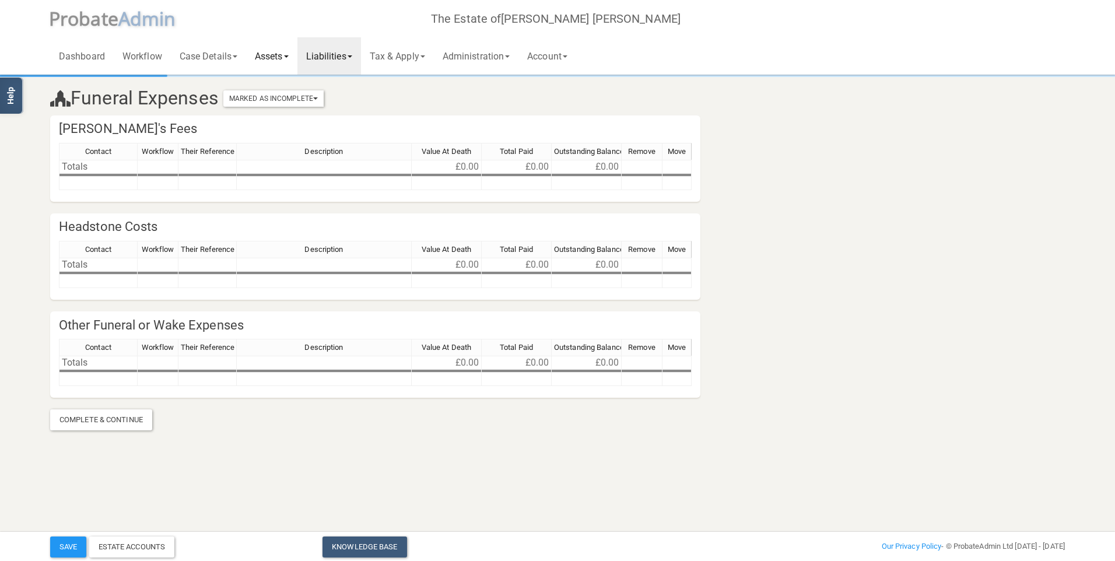
click at [265, 59] on link "Assets" at bounding box center [271, 55] width 51 height 37
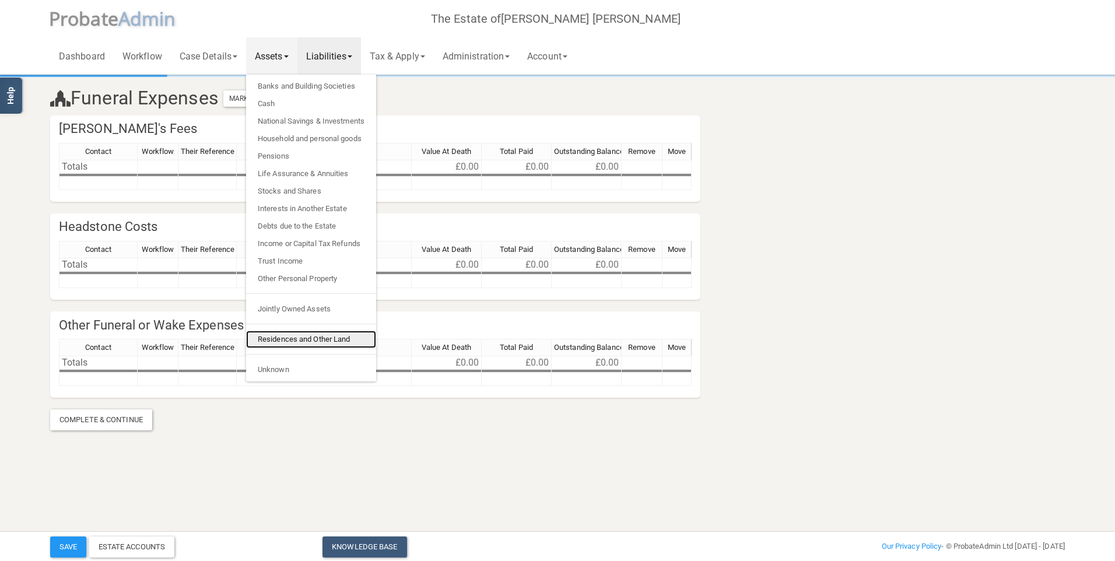
click at [323, 339] on link "Residences and Other Land" at bounding box center [311, 339] width 130 height 17
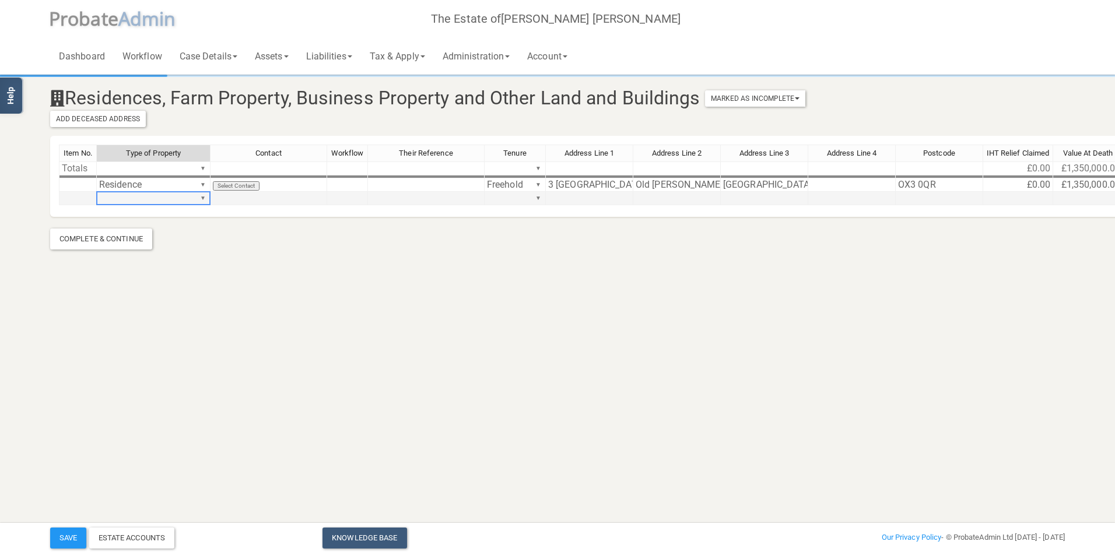
click at [115, 197] on td "▼" at bounding box center [154, 198] width 114 height 13
click at [68, 542] on button "Save" at bounding box center [68, 538] width 36 height 21
click at [325, 50] on link "Liabilities" at bounding box center [329, 55] width 64 height 37
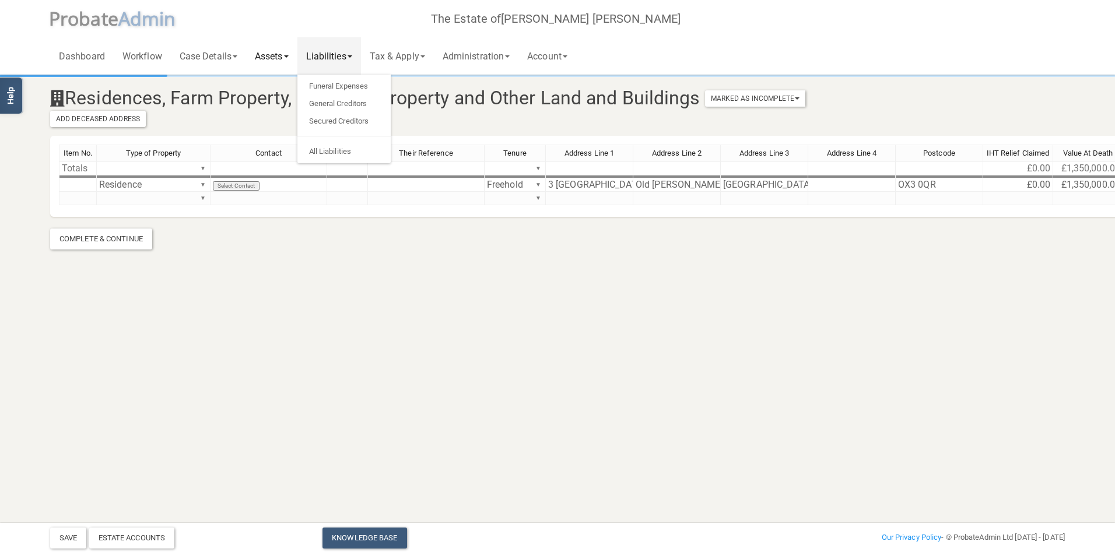
click at [272, 62] on link "Assets" at bounding box center [271, 55] width 51 height 37
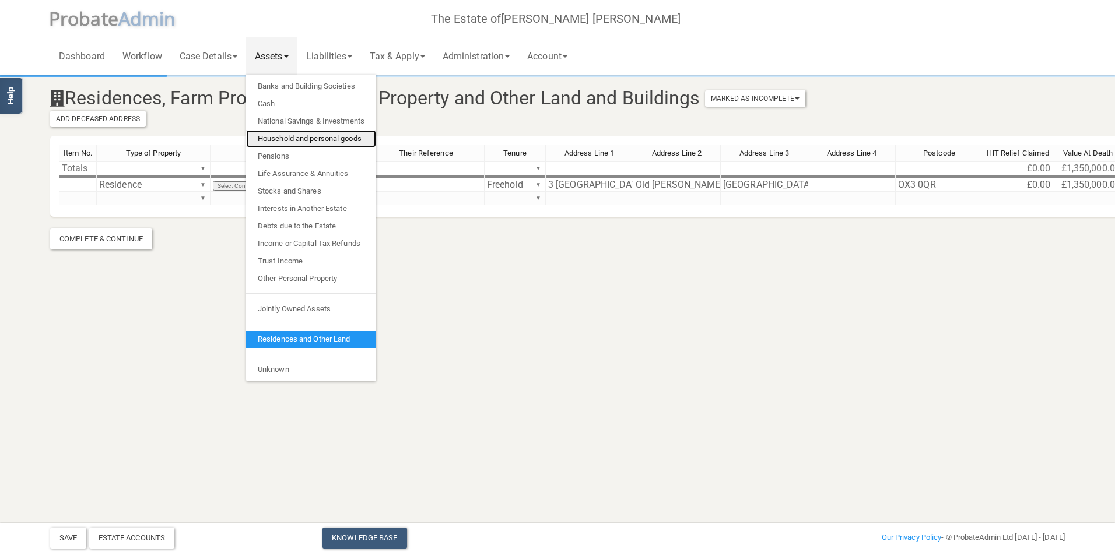
click at [292, 132] on link "Household and personal goods" at bounding box center [311, 138] width 130 height 17
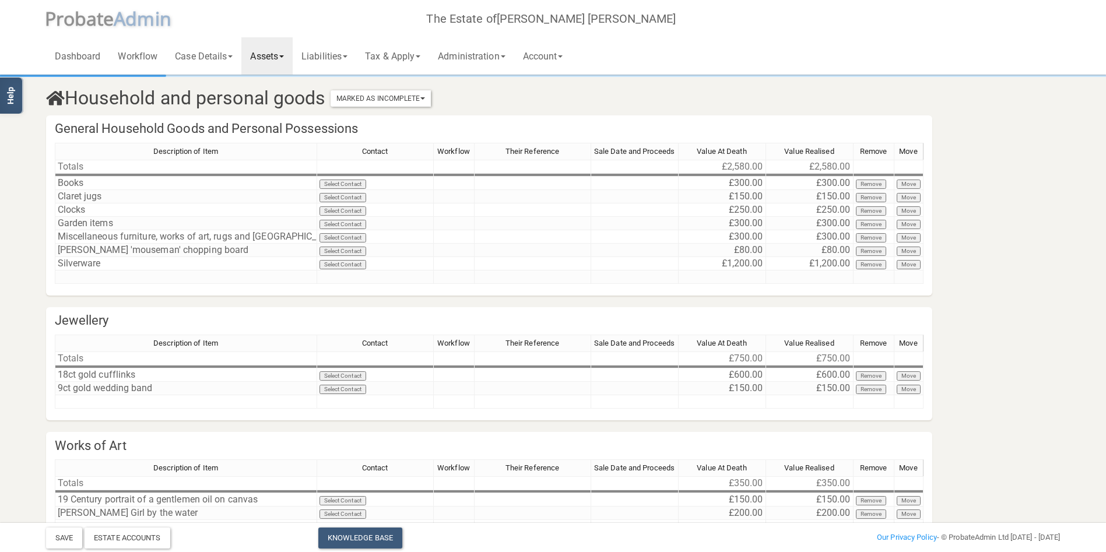
click at [274, 61] on link "Assets" at bounding box center [266, 55] width 51 height 37
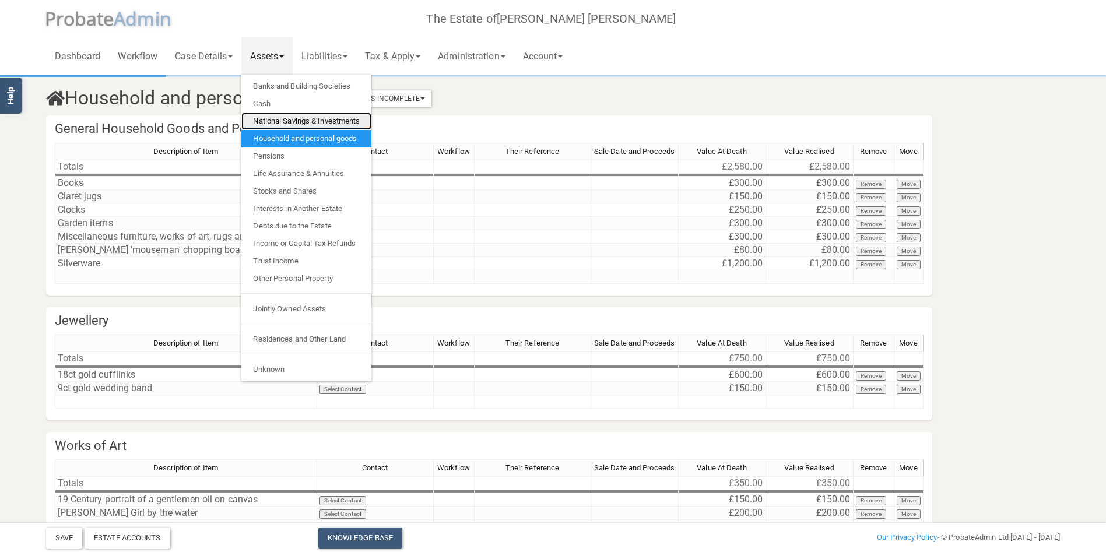
click at [284, 121] on link "National Savings & Investments" at bounding box center [306, 121] width 130 height 17
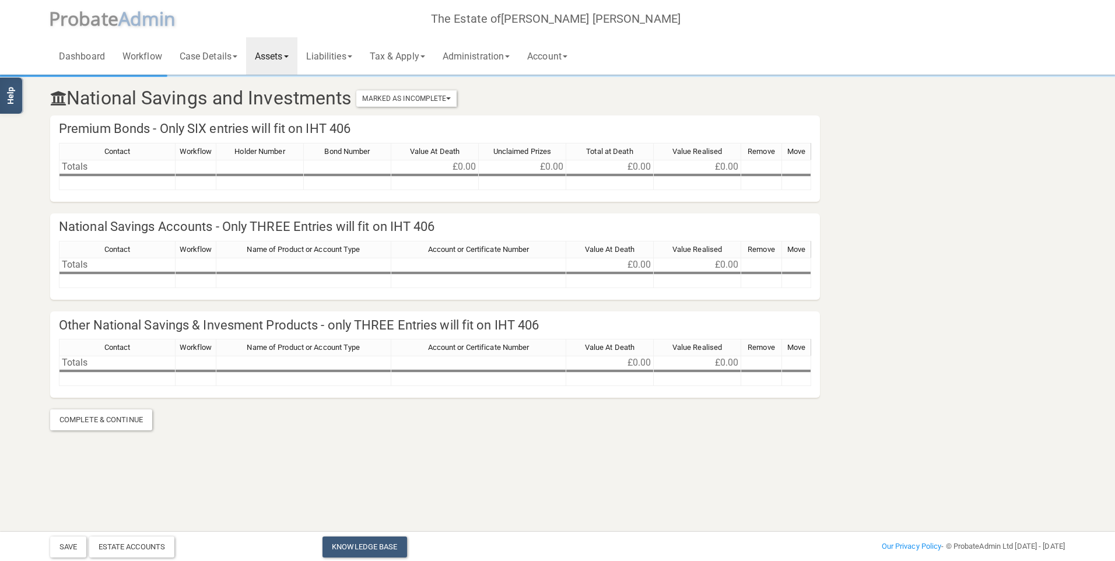
click at [273, 54] on link "Assets" at bounding box center [271, 55] width 51 height 37
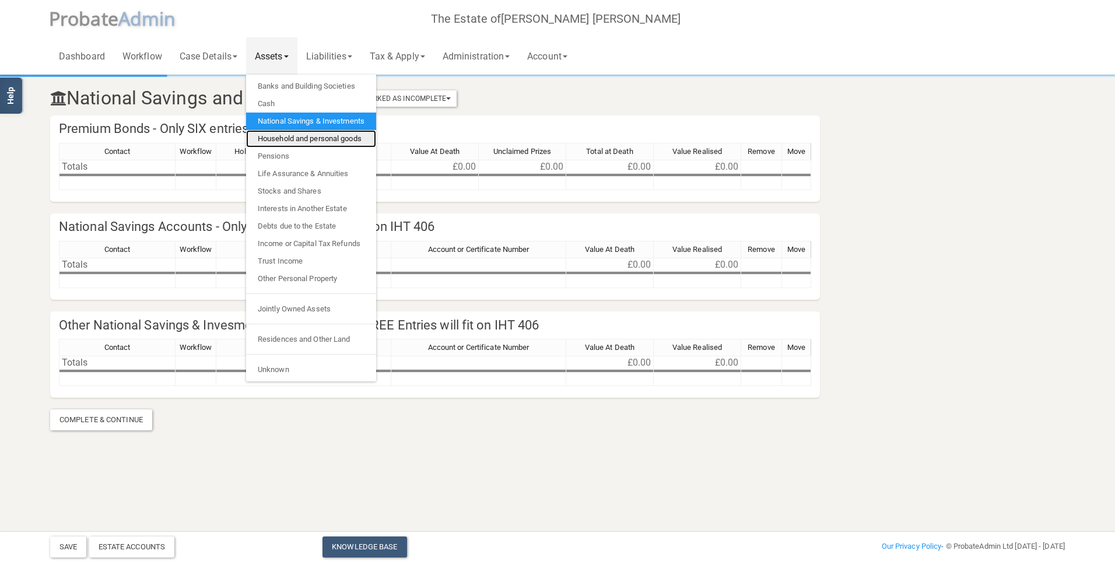
click at [289, 141] on link "Household and personal goods" at bounding box center [311, 138] width 130 height 17
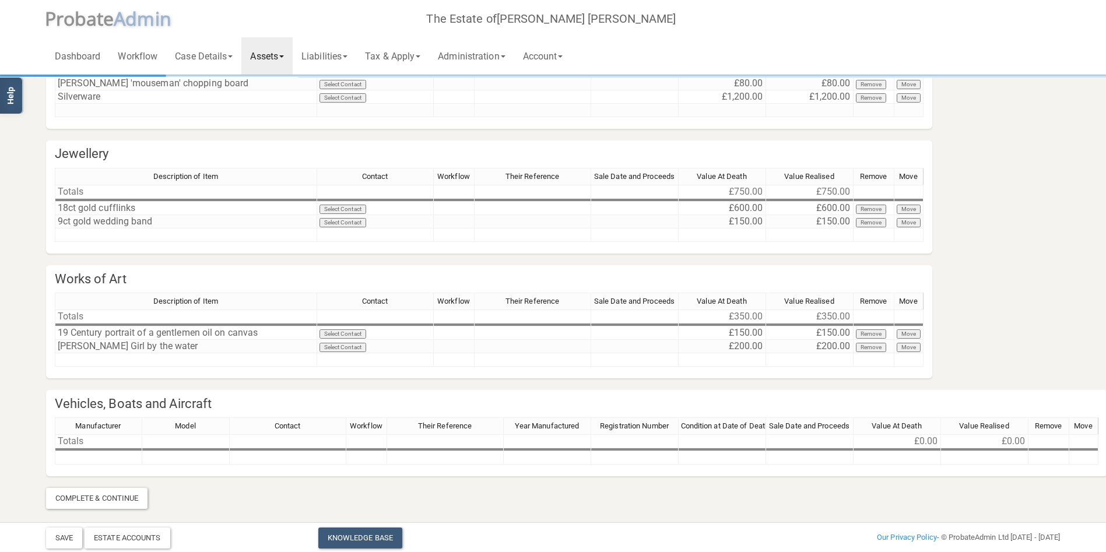
scroll to position [51, 0]
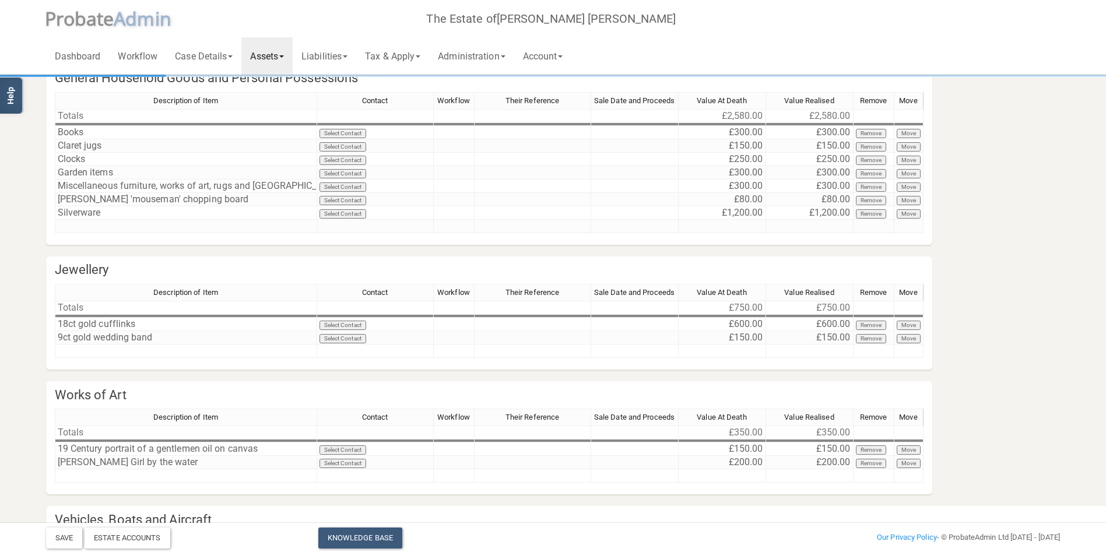
click at [276, 59] on link "Assets" at bounding box center [266, 55] width 51 height 37
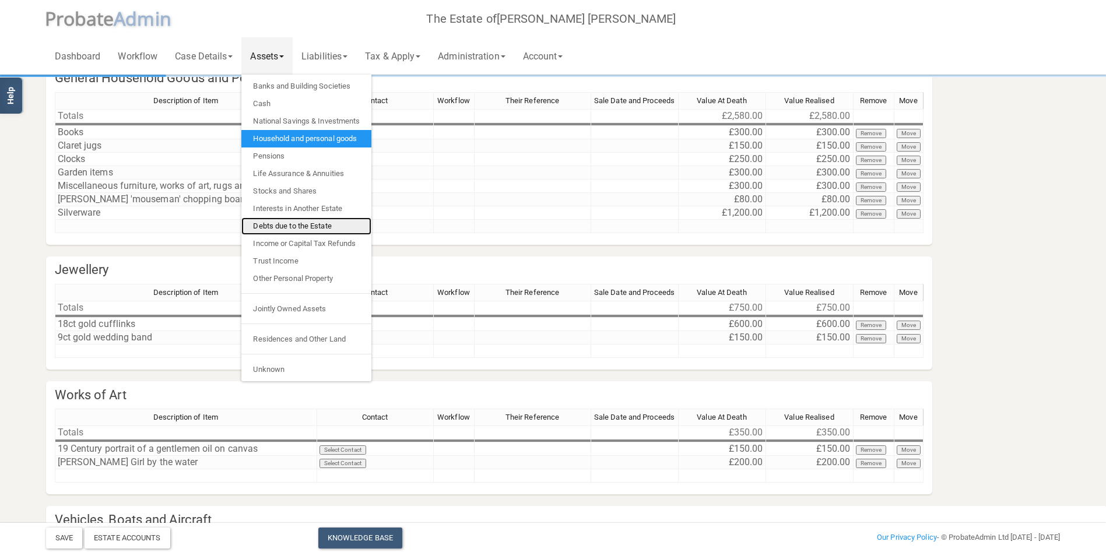
click at [289, 229] on link "Debts due to the Estate" at bounding box center [306, 226] width 130 height 17
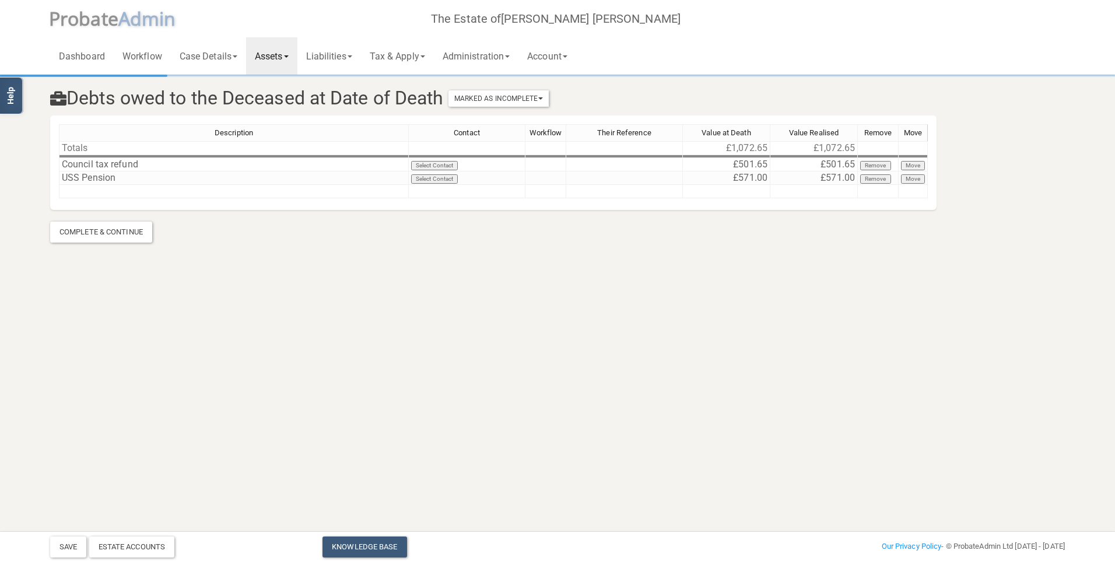
click at [278, 57] on link "Assets" at bounding box center [271, 55] width 51 height 37
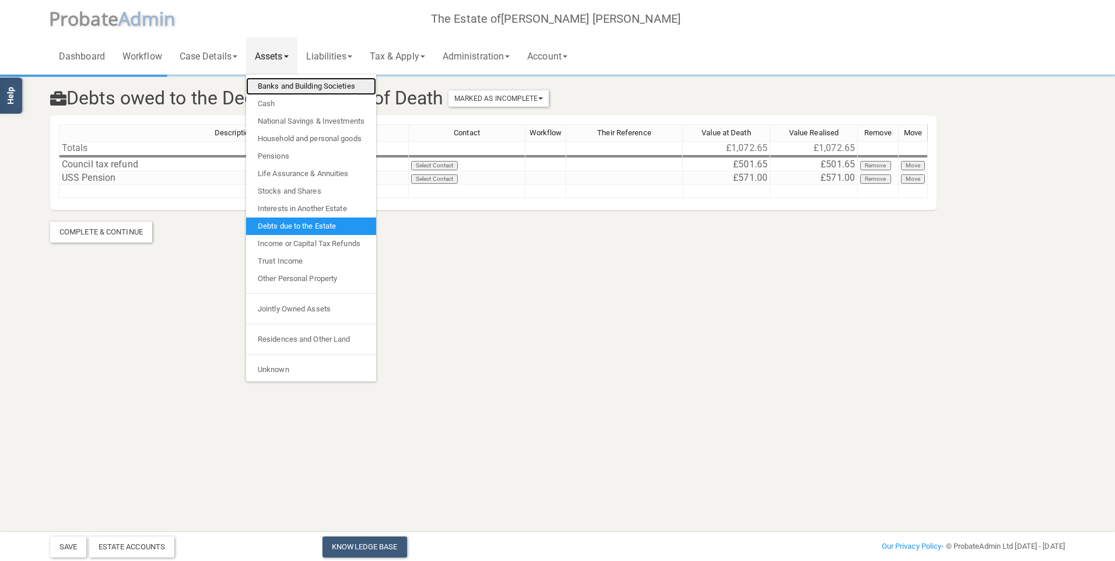
click at [284, 90] on link "Banks and Building Societies" at bounding box center [311, 86] width 130 height 17
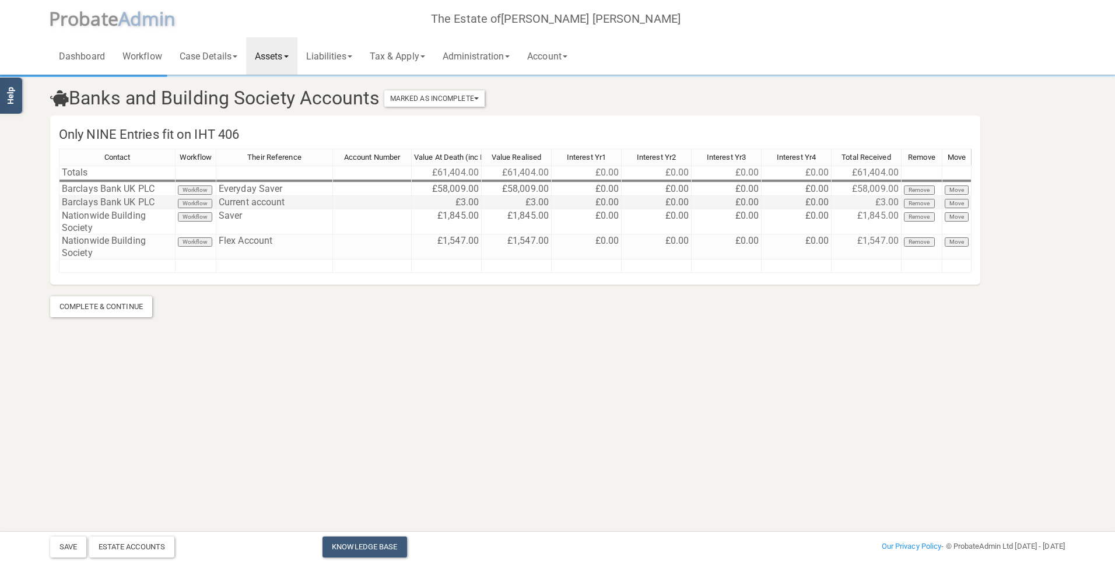
click at [315, 206] on td "Current account" at bounding box center [274, 202] width 117 height 13
click at [292, 55] on link "Assets" at bounding box center [271, 55] width 51 height 37
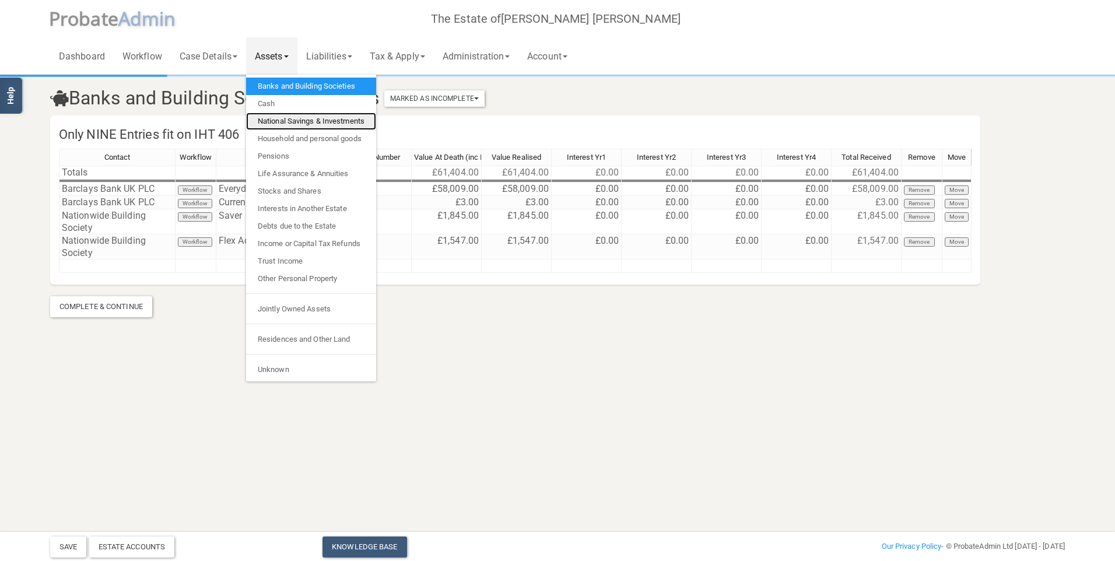
click at [283, 118] on link "National Savings & Investments" at bounding box center [311, 121] width 130 height 17
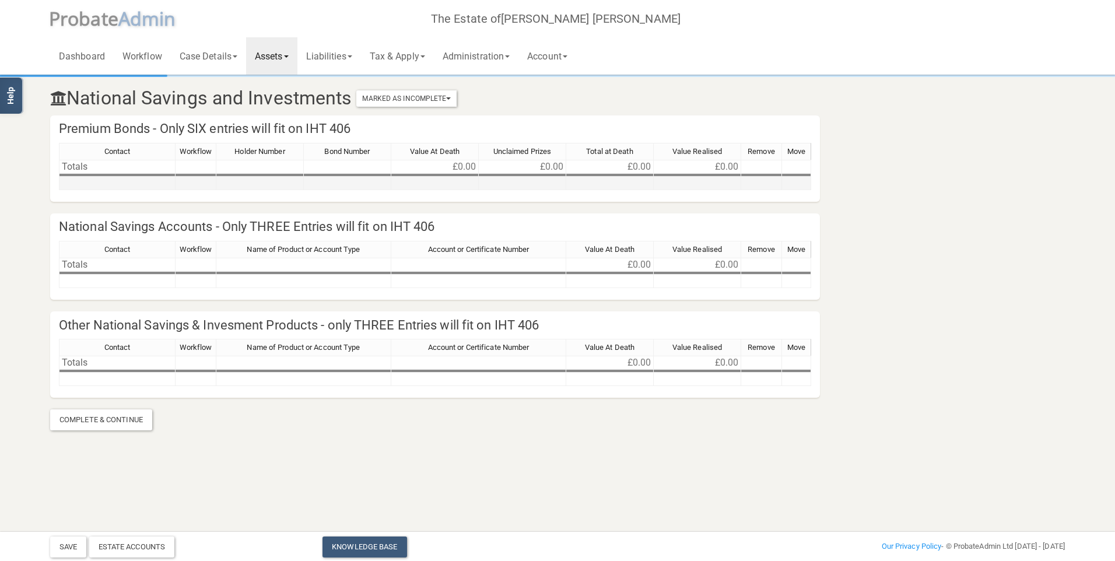
click at [110, 186] on td at bounding box center [117, 183] width 117 height 13
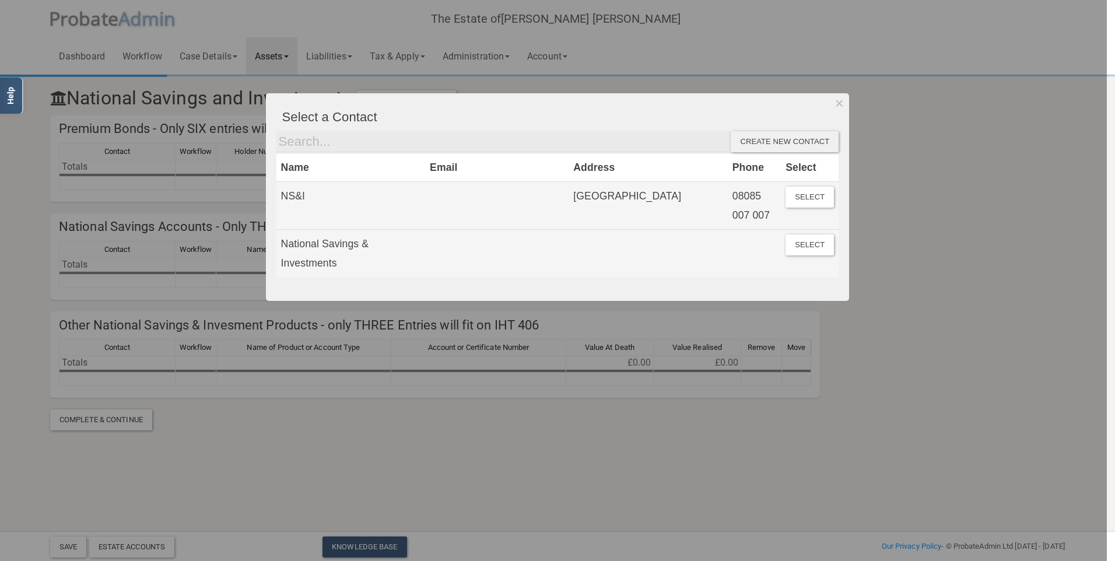
click at [109, 185] on div at bounding box center [553, 280] width 1107 height 561
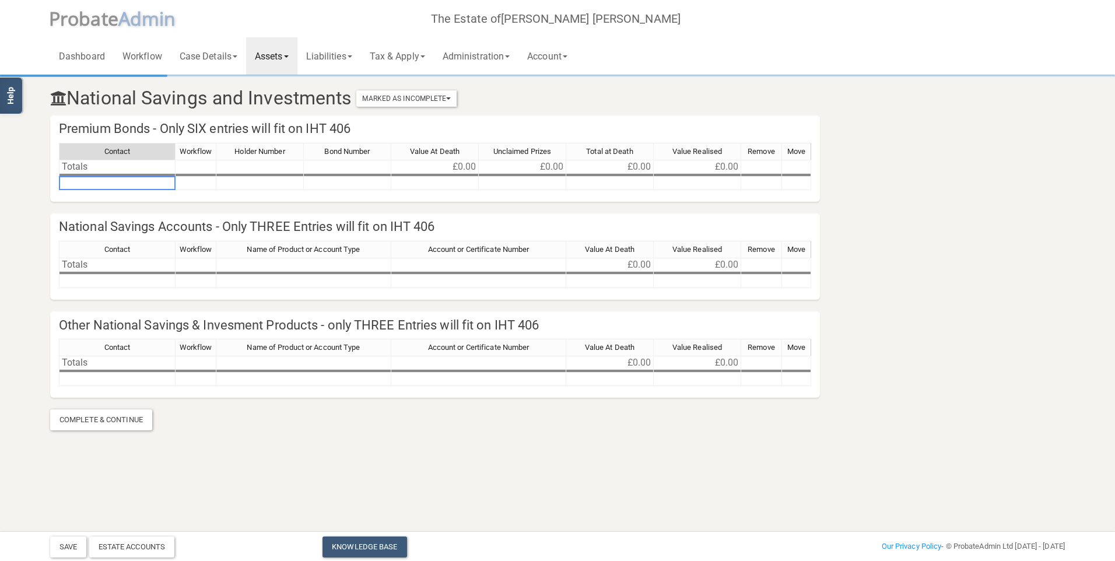
click at [109, 185] on td at bounding box center [117, 183] width 117 height 13
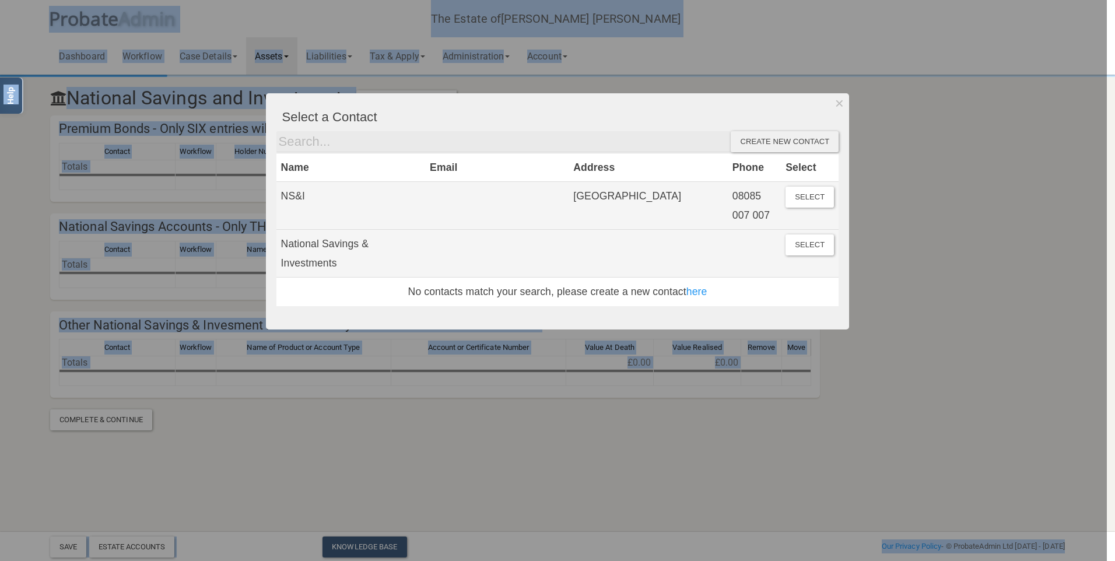
click at [109, 185] on div at bounding box center [553, 280] width 1107 height 561
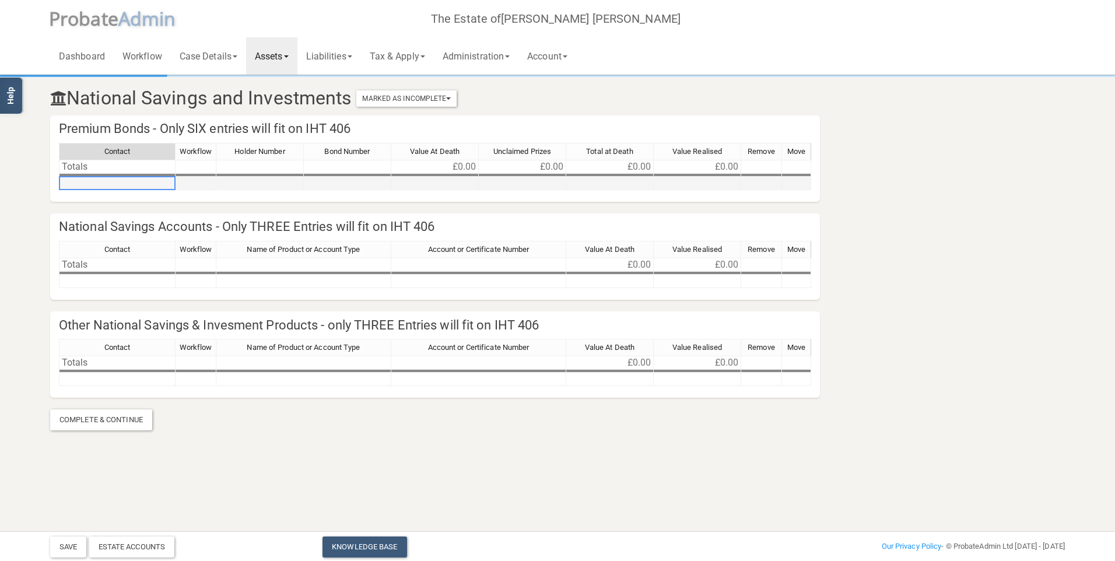
click at [125, 177] on td at bounding box center [117, 183] width 117 height 13
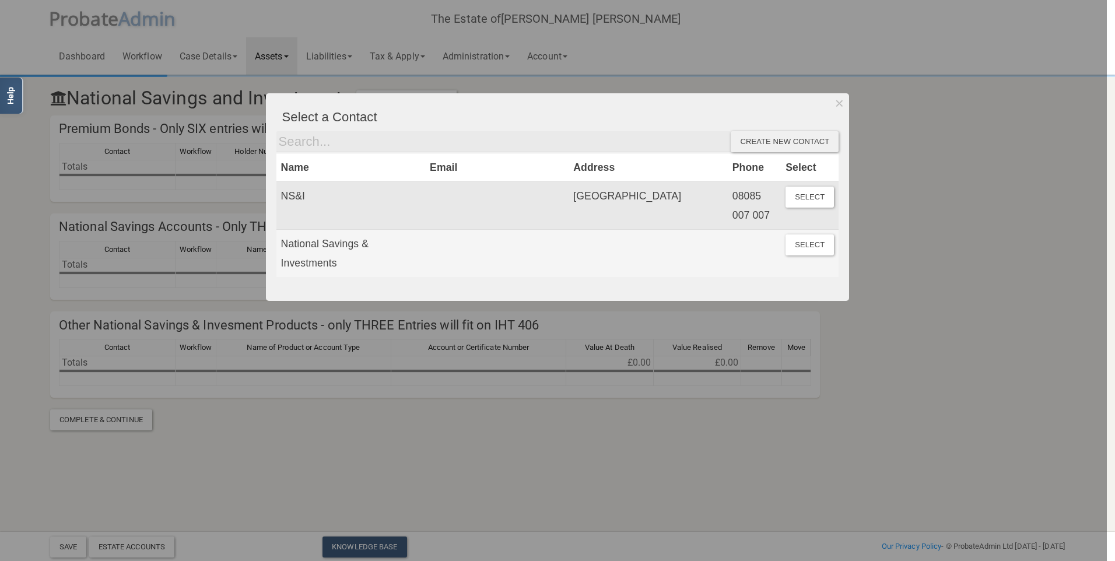
click at [342, 194] on td "NS&I" at bounding box center [350, 206] width 149 height 48
click at [798, 203] on button "Select" at bounding box center [810, 197] width 48 height 21
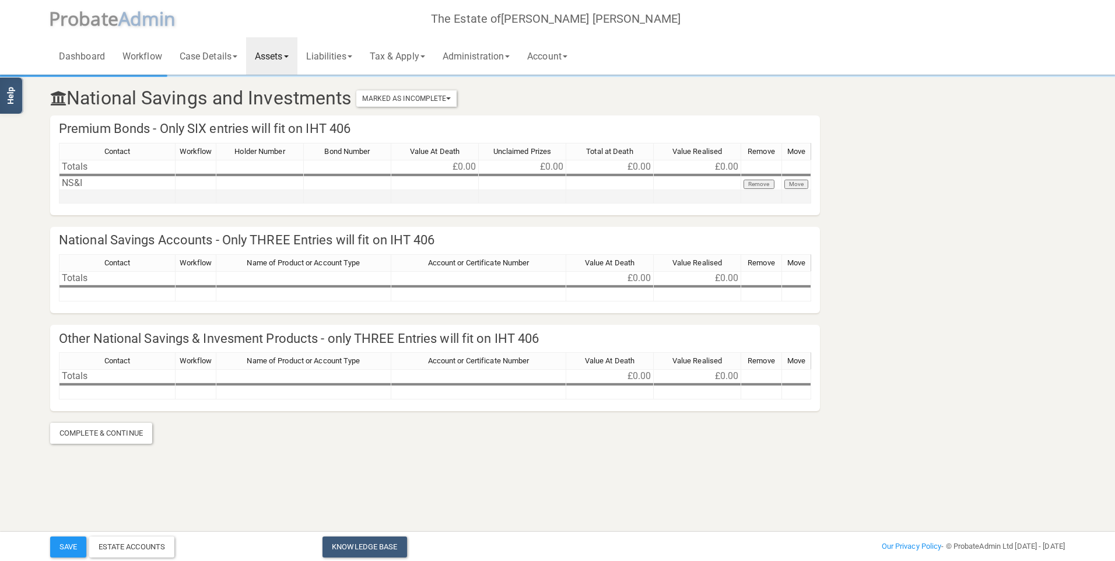
click at [445, 191] on td at bounding box center [434, 196] width 87 height 13
click at [446, 184] on td at bounding box center [434, 183] width 87 height 13
type textarea "50000"
click at [62, 550] on button "Save" at bounding box center [68, 547] width 36 height 21
click at [260, 54] on link "Assets" at bounding box center [271, 55] width 51 height 37
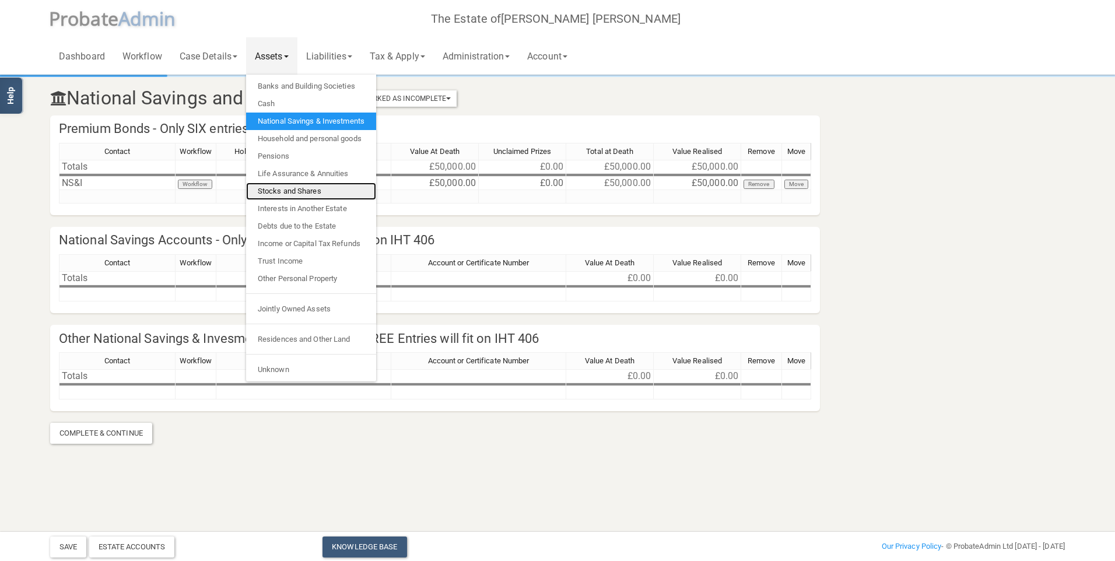
click at [283, 186] on link "Stocks and Shares" at bounding box center [311, 191] width 130 height 17
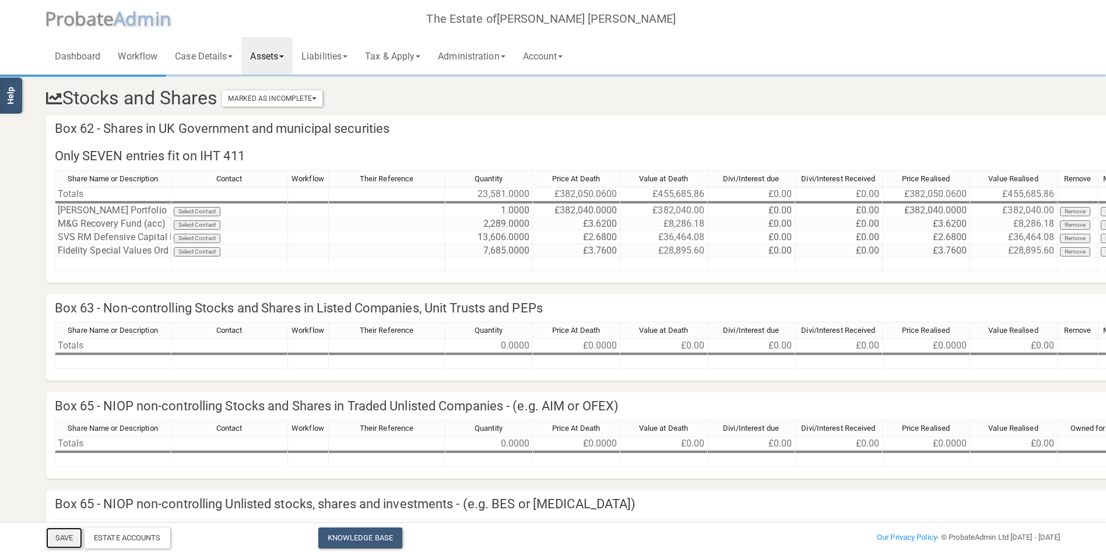
click at [58, 542] on button "Save" at bounding box center [64, 538] width 36 height 21
click at [335, 48] on link "Liabilities" at bounding box center [325, 55] width 64 height 37
click at [272, 57] on link "Assets" at bounding box center [266, 55] width 51 height 37
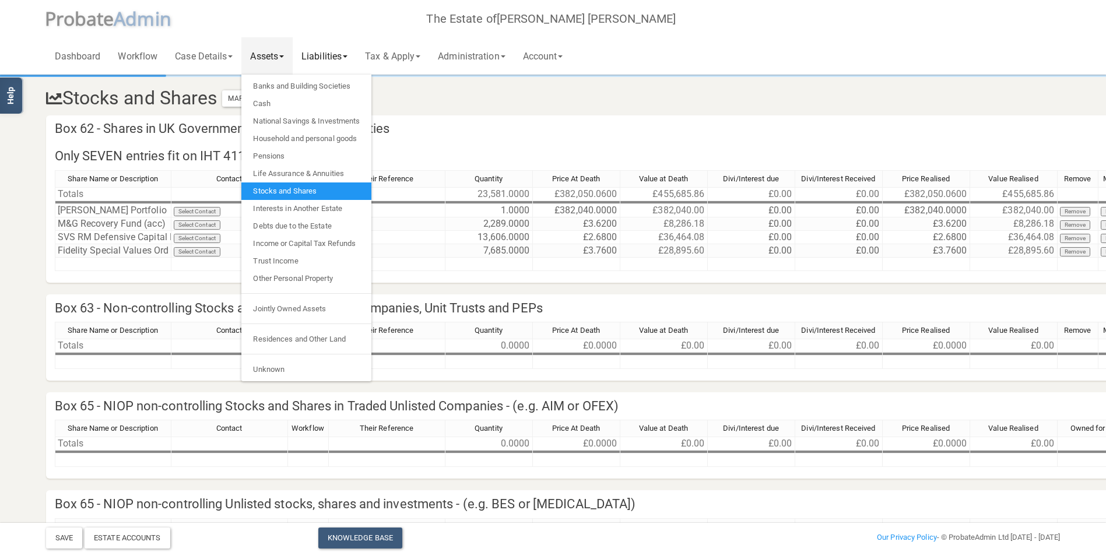
click at [320, 51] on link "Liabilities" at bounding box center [325, 55] width 64 height 37
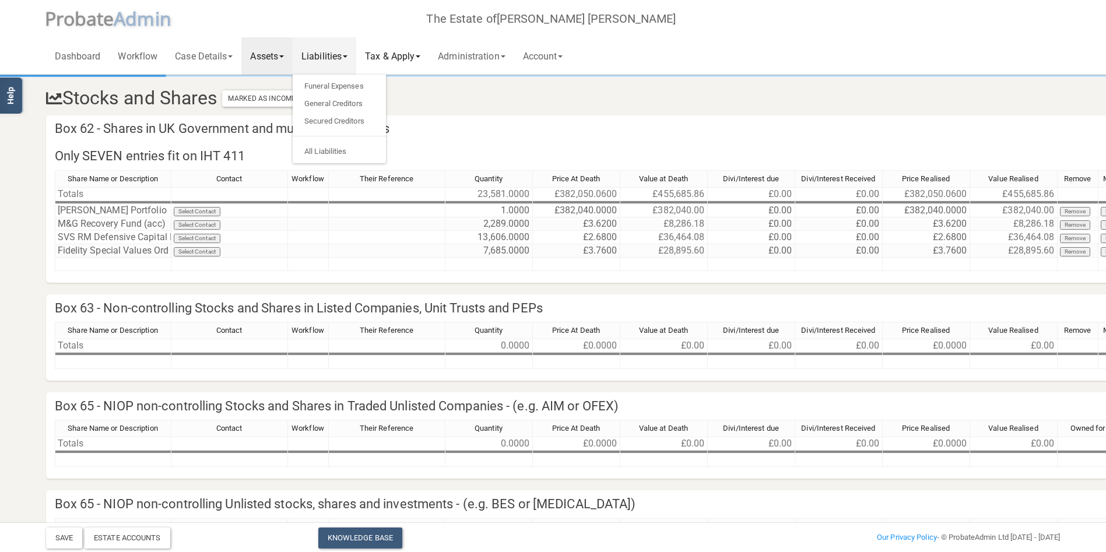
click at [394, 52] on link "Tax & Apply" at bounding box center [392, 55] width 73 height 37
